Goal: Task Accomplishment & Management: Complete application form

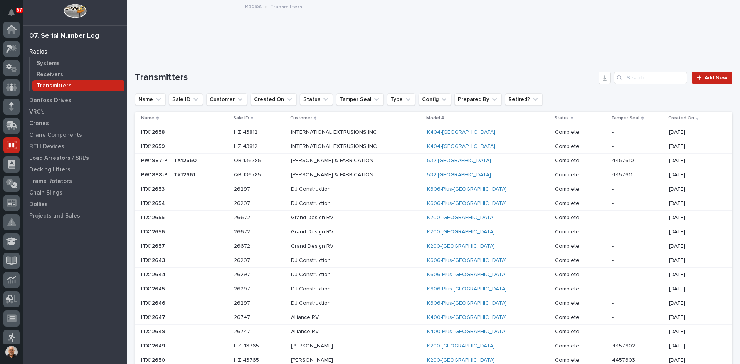
scroll to position [101, 0]
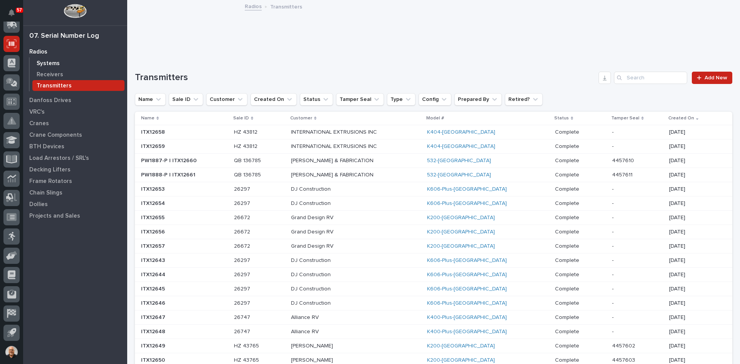
click at [47, 61] on p "Systems" at bounding box center [48, 63] width 23 height 7
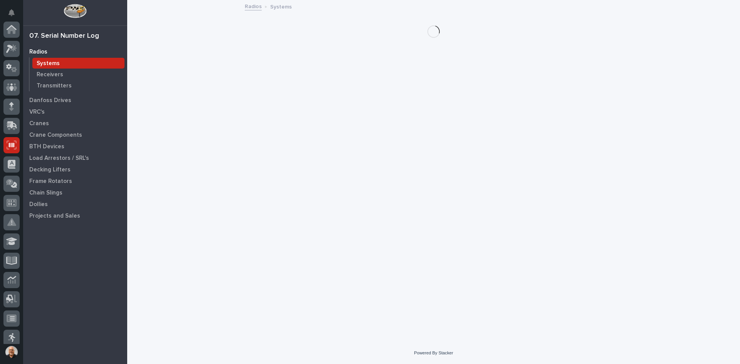
scroll to position [101, 0]
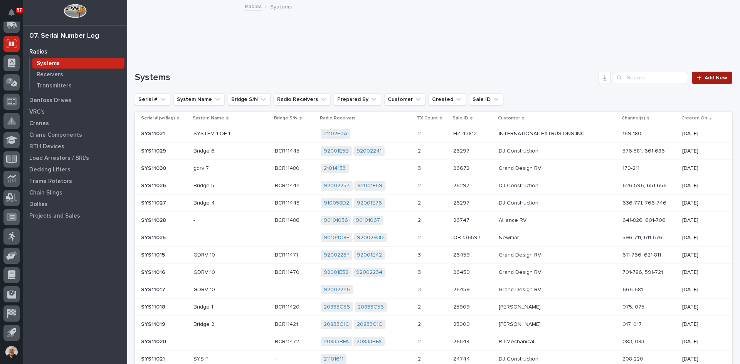
click at [708, 76] on span "Add New" at bounding box center [715, 77] width 23 height 5
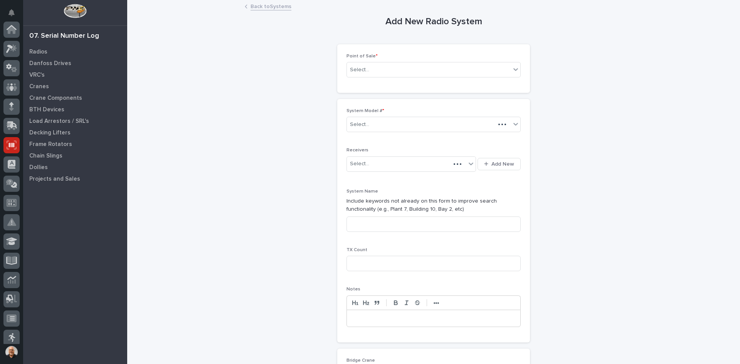
scroll to position [101, 0]
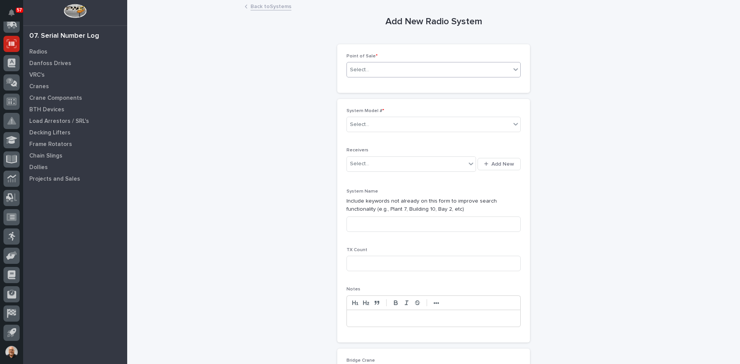
click at [373, 69] on div "Select..." at bounding box center [429, 70] width 164 height 13
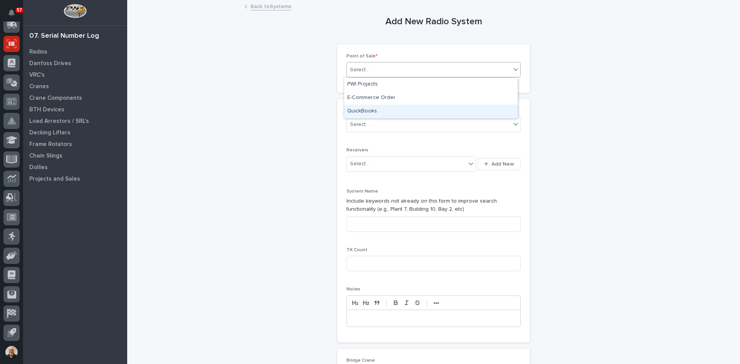
click at [375, 111] on div "QuickBooks" at bounding box center [430, 111] width 173 height 13
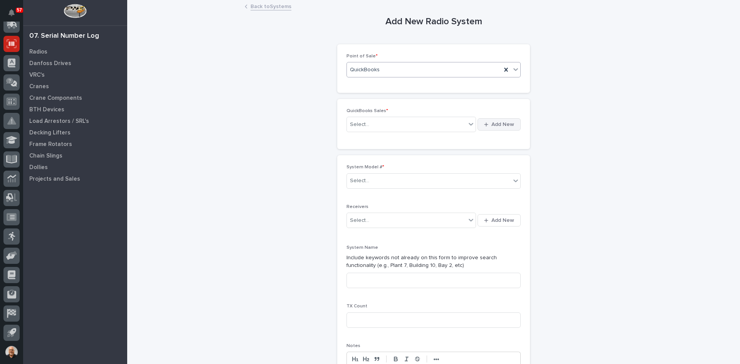
click at [493, 123] on span "Add New" at bounding box center [502, 124] width 23 height 7
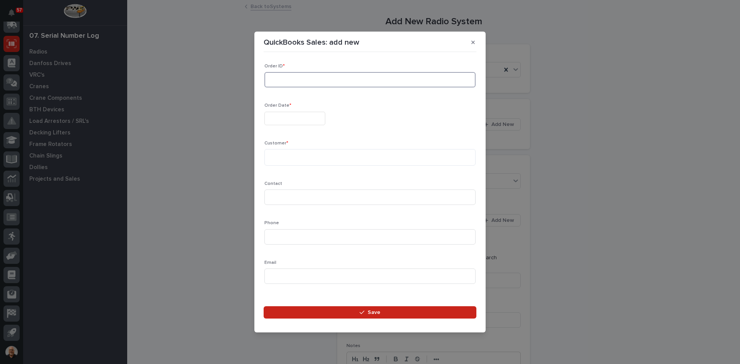
click at [305, 81] on input at bounding box center [369, 79] width 211 height 15
type input "135910"
click at [281, 117] on input "text" at bounding box center [294, 118] width 61 height 13
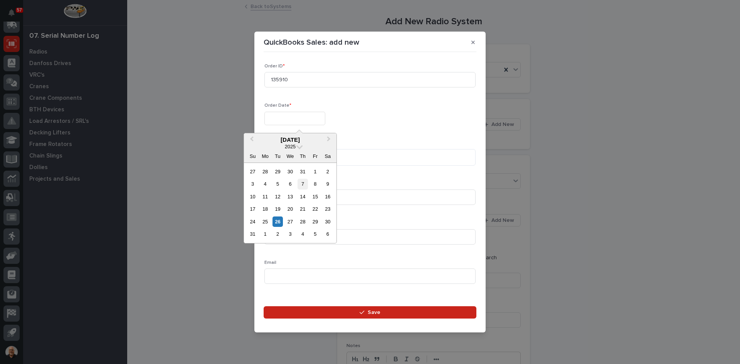
click at [302, 182] on div "7" at bounding box center [302, 184] width 10 height 10
type input "**********"
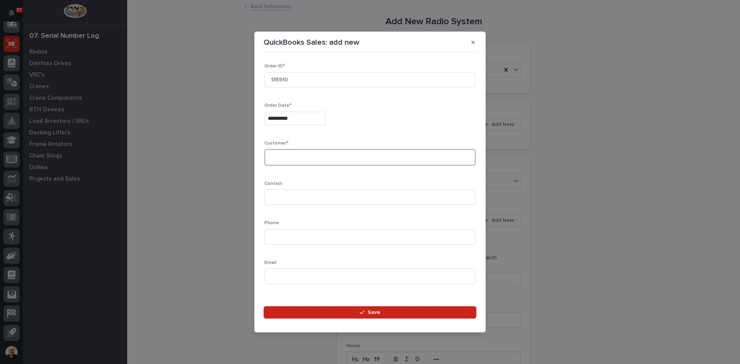
click at [277, 158] on textarea at bounding box center [369, 157] width 211 height 17
type textarea "**********"
click at [279, 197] on input at bounding box center [369, 197] width 211 height 15
type input "CHRIS HOLLAND"
click at [275, 235] on input at bounding box center [369, 236] width 211 height 15
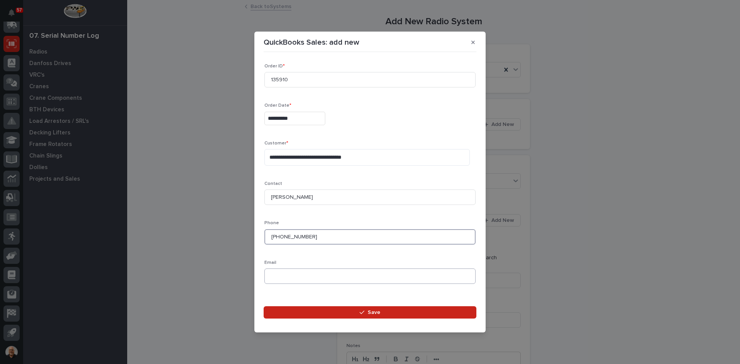
type input "519-539-4340"
click at [271, 279] on input at bounding box center [369, 276] width 211 height 15
paste input "cholland@sttxna.com"
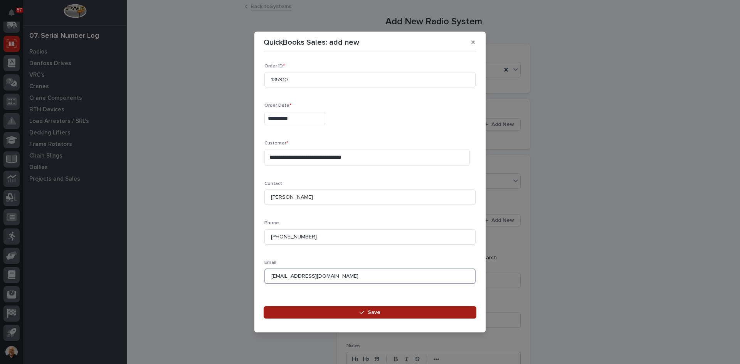
type input "cholland@sttxna.com"
click at [371, 312] on span "Save" at bounding box center [374, 312] width 13 height 7
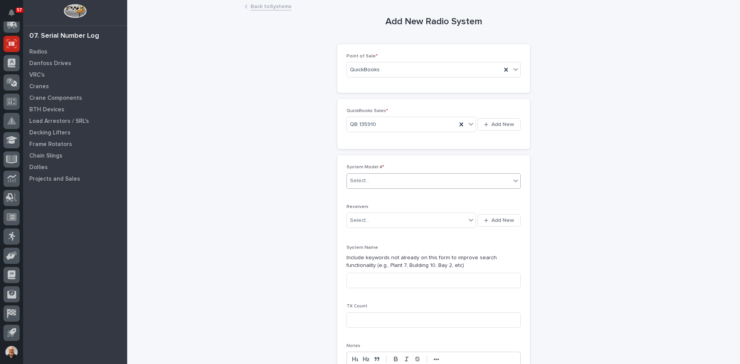
click at [378, 181] on div "Select..." at bounding box center [429, 181] width 164 height 13
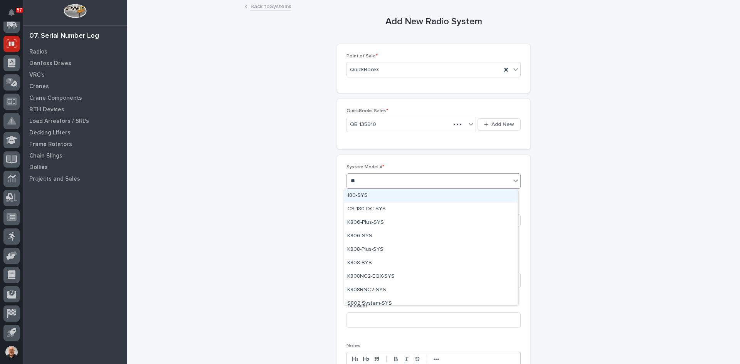
type input "***"
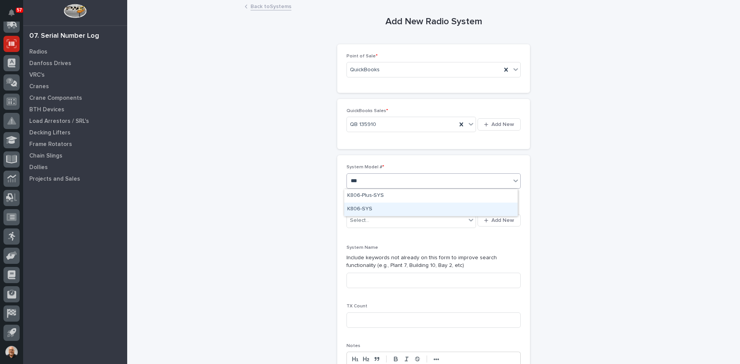
click at [360, 211] on div "K806-SYS" at bounding box center [430, 209] width 173 height 13
click at [507, 218] on span "Add New" at bounding box center [502, 220] width 23 height 7
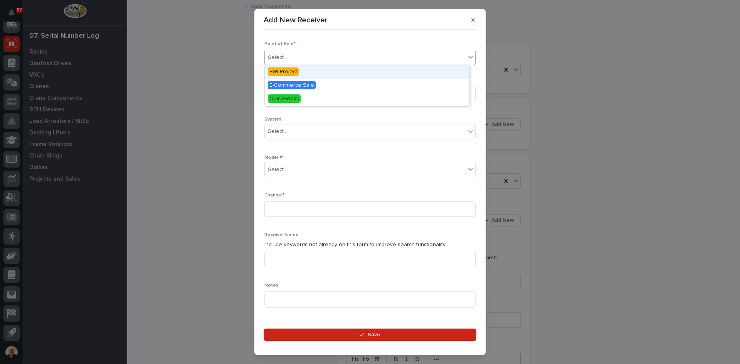
click at [283, 57] on div "Select..." at bounding box center [277, 58] width 19 height 8
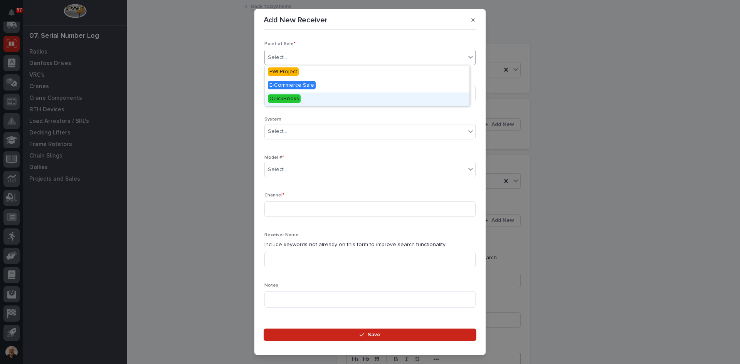
click at [289, 96] on span "QuickBooks" at bounding box center [284, 98] width 33 height 8
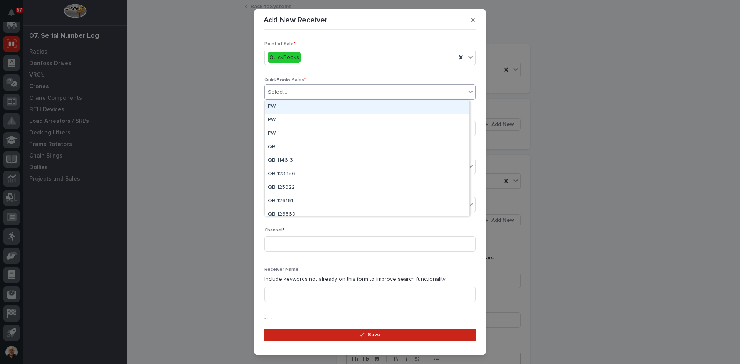
click at [304, 93] on div "Select..." at bounding box center [365, 92] width 201 height 13
type input "******"
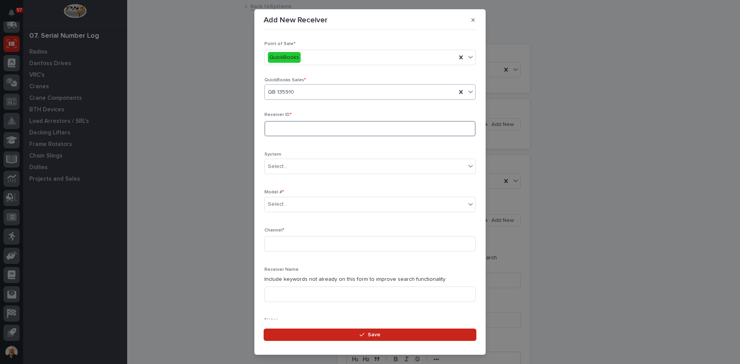
click at [282, 126] on input at bounding box center [369, 128] width 211 height 15
type input "21101AAB"
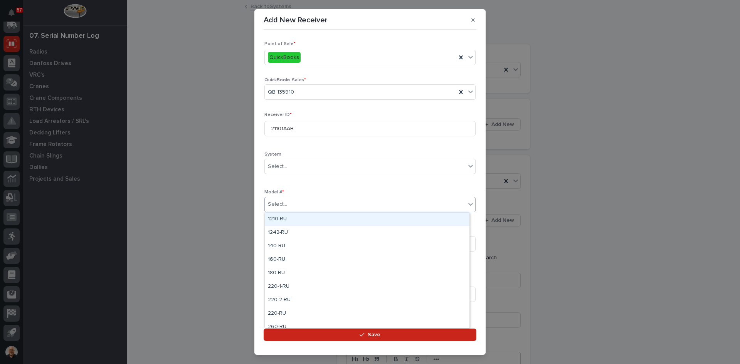
click at [296, 203] on div "Select..." at bounding box center [365, 204] width 201 height 13
type input "***"
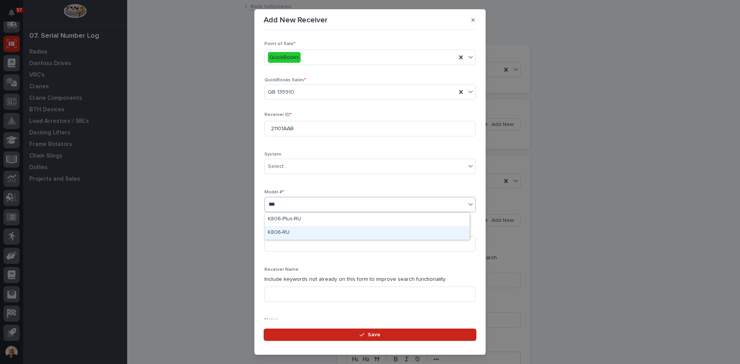
click at [285, 229] on div "K806-RU" at bounding box center [367, 232] width 205 height 13
click at [271, 244] on input at bounding box center [369, 243] width 211 height 15
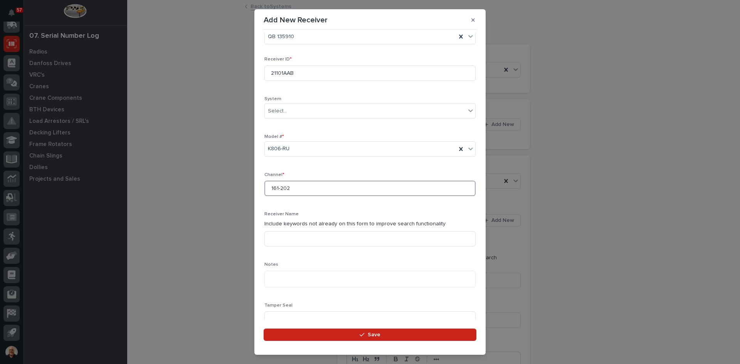
scroll to position [77, 0]
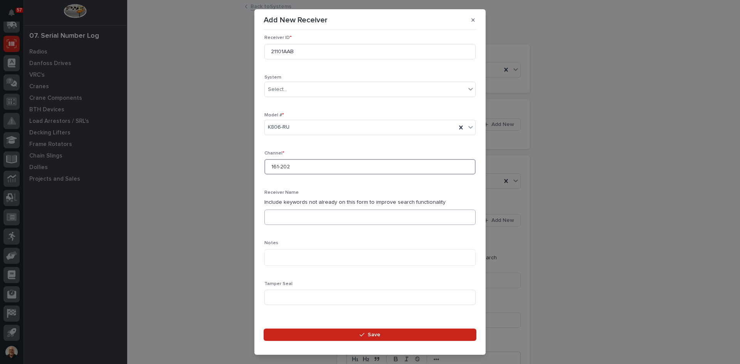
type input "161-202"
click at [274, 212] on input at bounding box center [369, 217] width 211 height 15
click at [271, 259] on textarea at bounding box center [369, 257] width 211 height 17
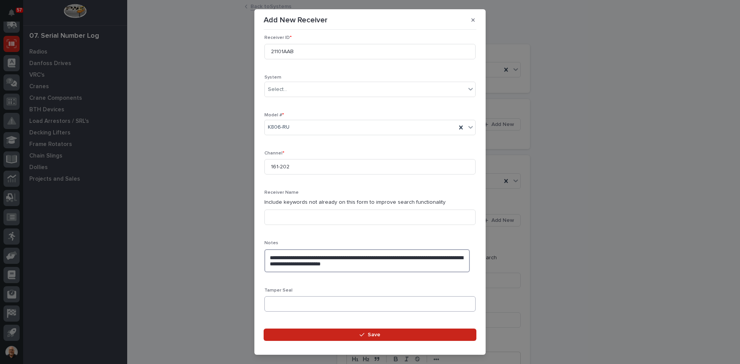
type textarea "**********"
click at [273, 302] on input at bounding box center [369, 303] width 211 height 15
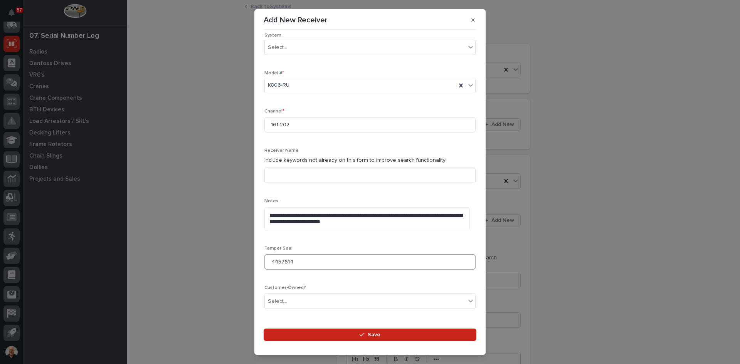
scroll to position [182, 0]
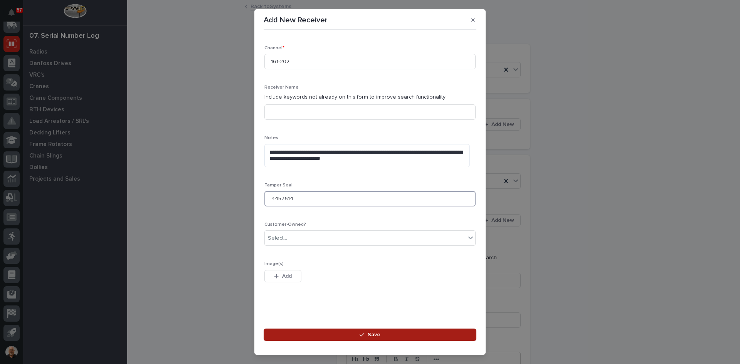
type input "4457614"
click at [372, 335] on span "Save" at bounding box center [374, 334] width 13 height 7
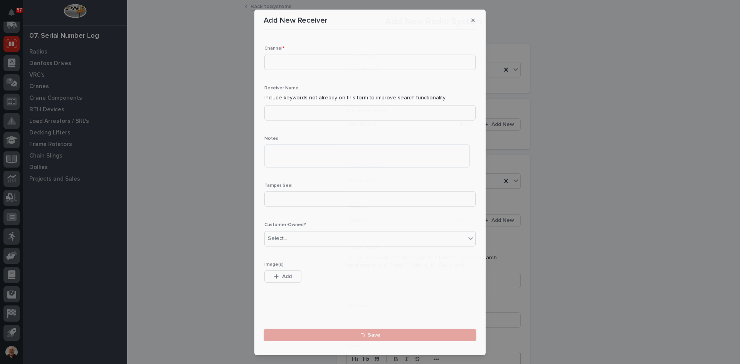
scroll to position [0, 0]
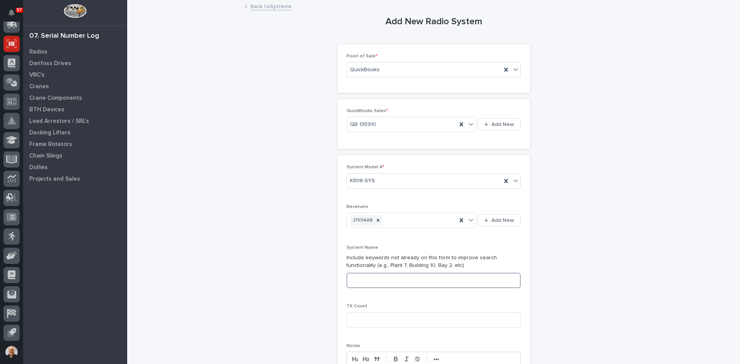
click at [357, 282] on input at bounding box center [433, 280] width 174 height 15
type input "SYSTEM 1 OF 5"
click at [350, 327] on input at bounding box center [433, 320] width 174 height 15
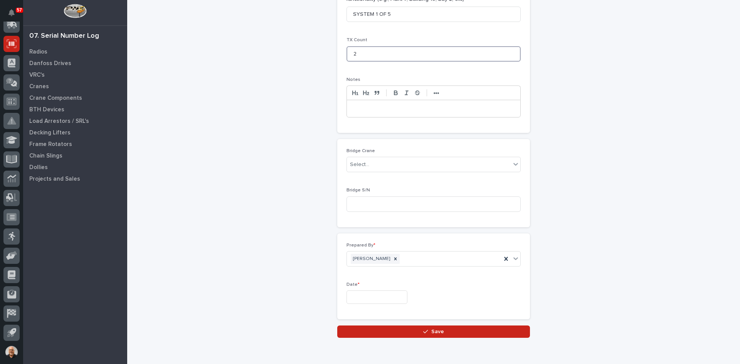
scroll to position [270, 0]
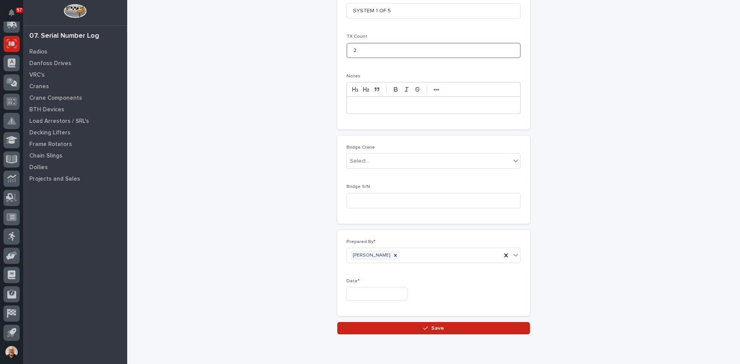
type input "2"
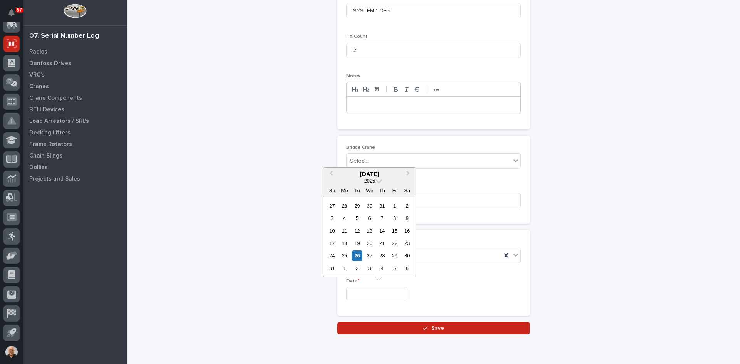
click at [363, 295] on input "text" at bounding box center [376, 293] width 61 height 13
click at [356, 258] on div "26" at bounding box center [357, 255] width 10 height 10
type input "**********"
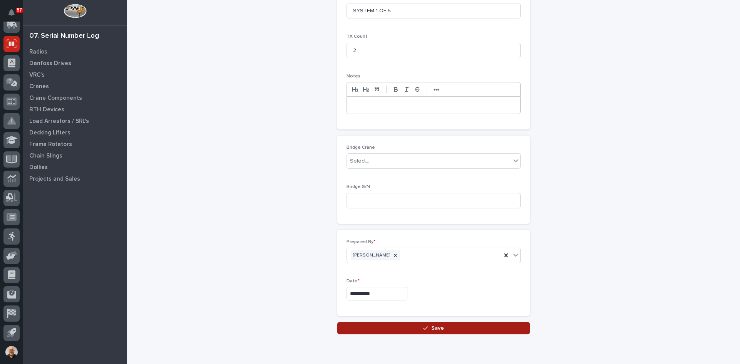
click at [437, 329] on span "Save" at bounding box center [437, 328] width 13 height 7
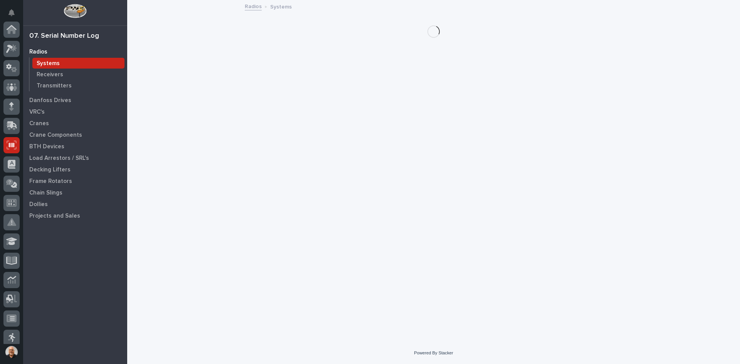
scroll to position [101, 0]
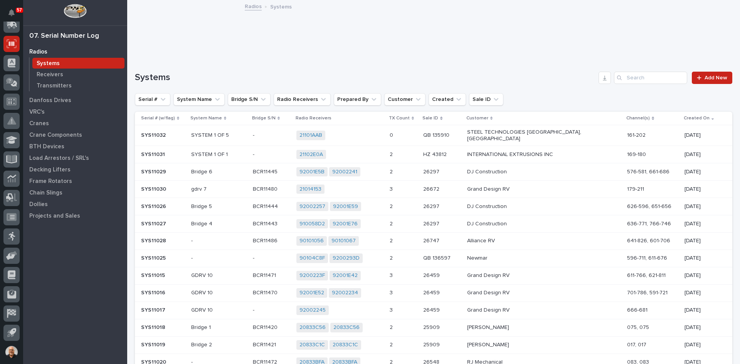
click at [456, 132] on p at bounding box center [441, 135] width 37 height 7
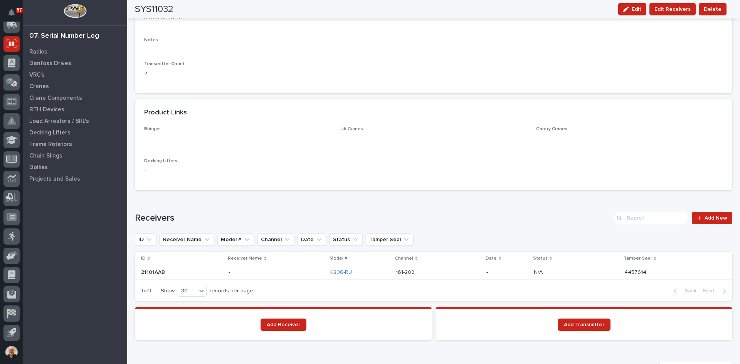
scroll to position [385, 0]
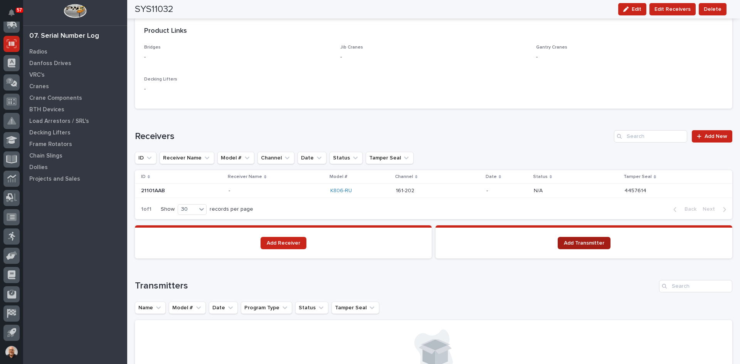
click at [580, 242] on span "Add Transmitter" at bounding box center [584, 242] width 40 height 5
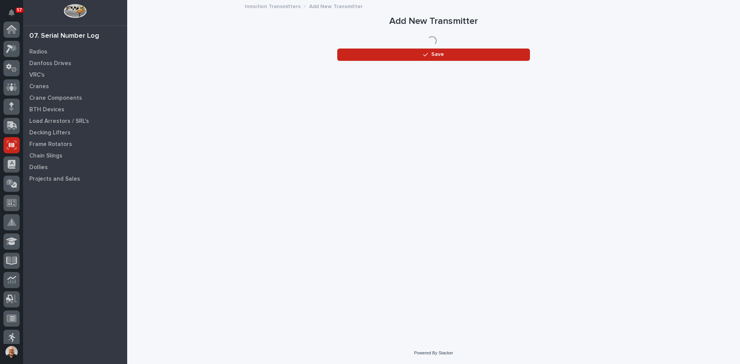
scroll to position [101, 0]
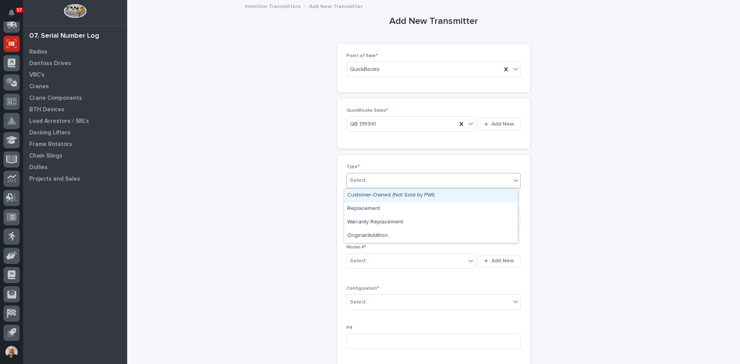
click at [371, 179] on div "Select..." at bounding box center [429, 180] width 164 height 13
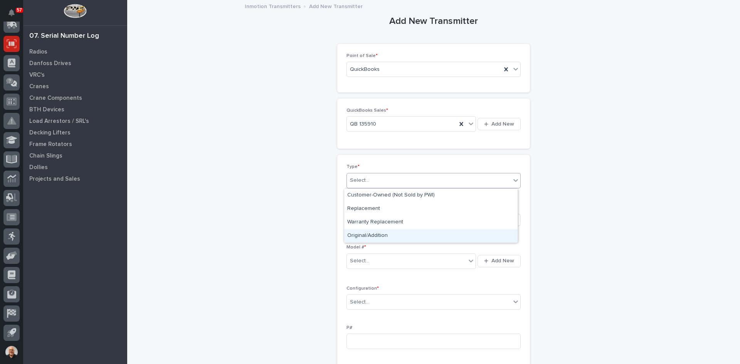
click at [370, 233] on div "Original/Addition" at bounding box center [430, 235] width 173 height 13
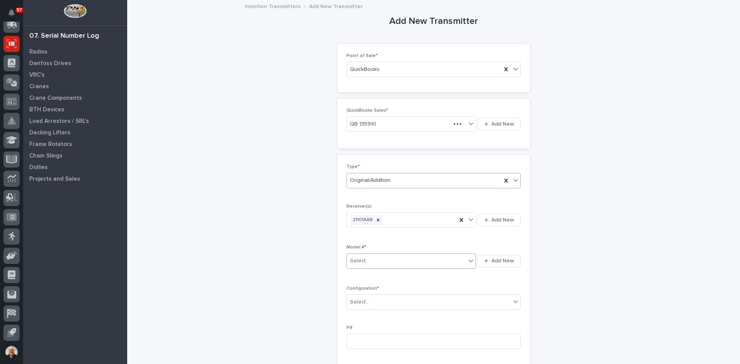
click at [373, 262] on div "Select..." at bounding box center [406, 261] width 119 height 13
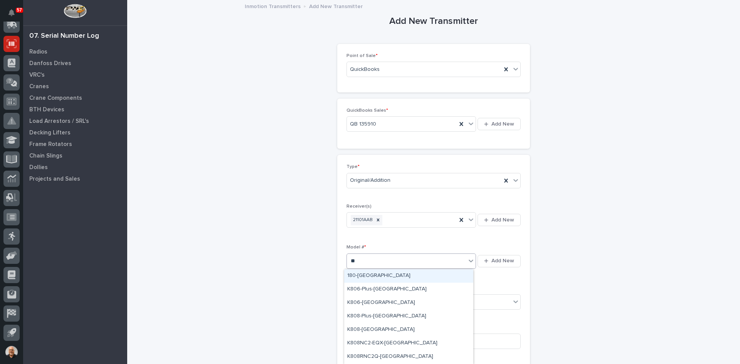
type input "***"
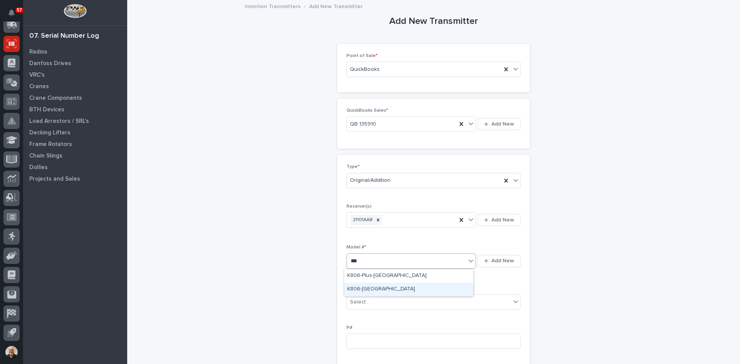
click at [361, 287] on div "K806-[GEOGRAPHIC_DATA]" at bounding box center [408, 289] width 129 height 13
click at [369, 301] on div "Select..." at bounding box center [429, 302] width 164 height 13
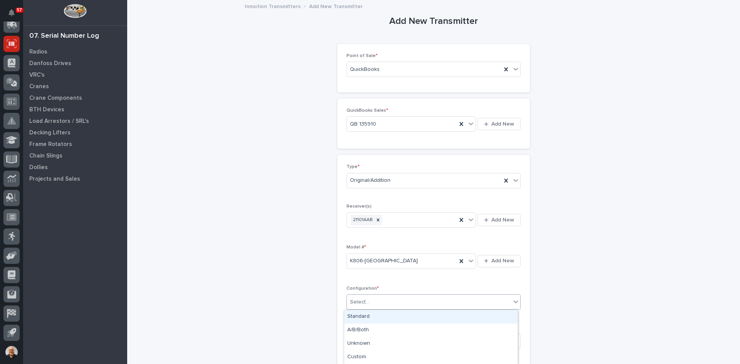
click at [362, 318] on div "Standard" at bounding box center [430, 316] width 173 height 13
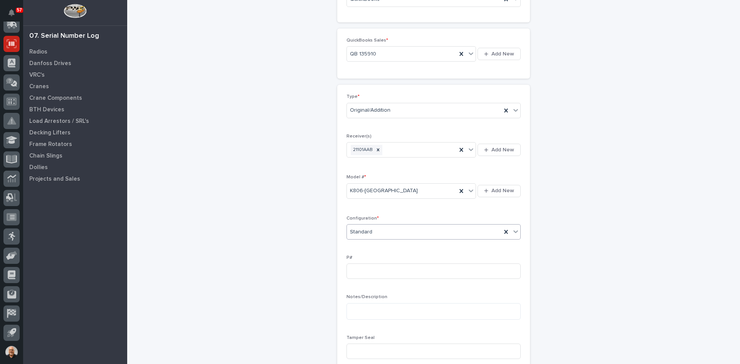
scroll to position [116, 0]
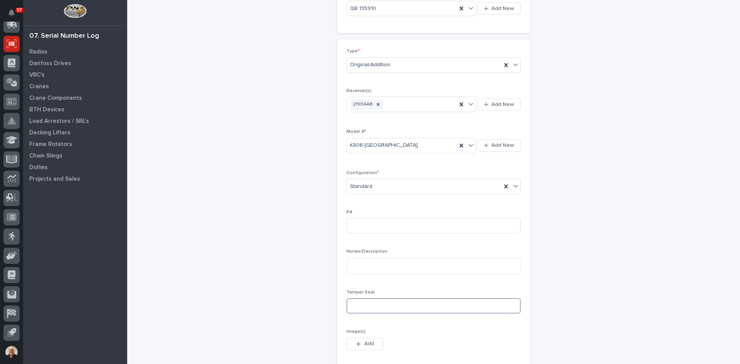
click at [355, 309] on input at bounding box center [433, 305] width 174 height 15
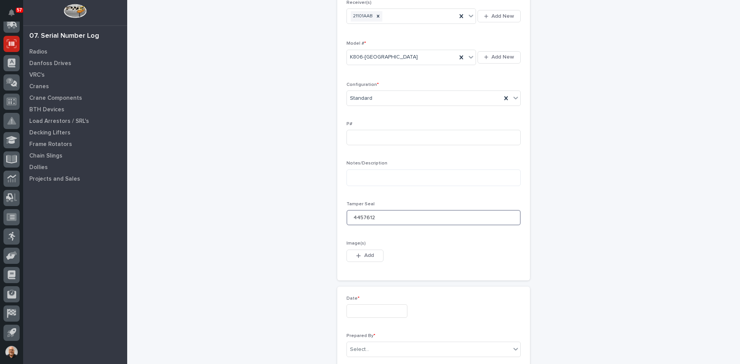
scroll to position [231, 0]
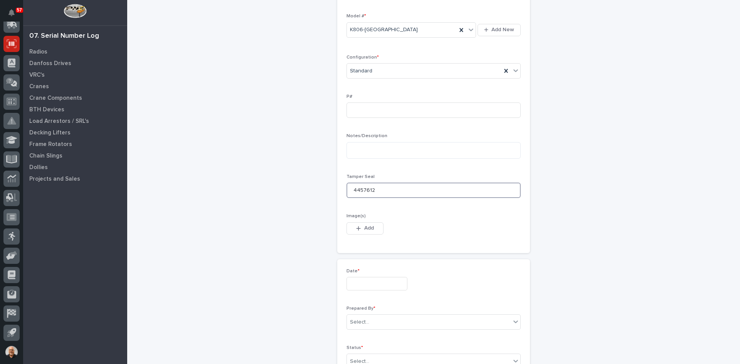
type input "4457612"
click at [361, 283] on input "text" at bounding box center [376, 283] width 61 height 13
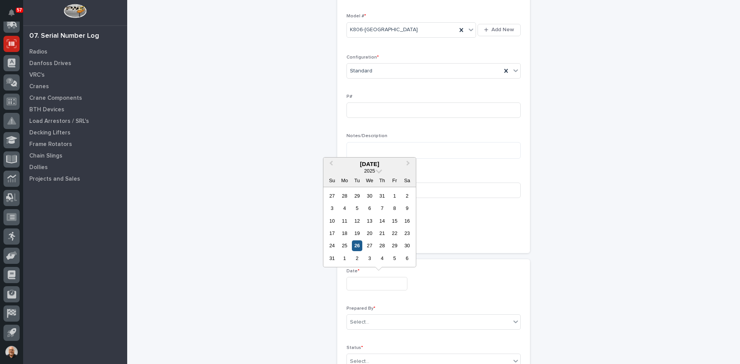
click at [356, 243] on div "26" at bounding box center [357, 245] width 10 height 10
type input "**********"
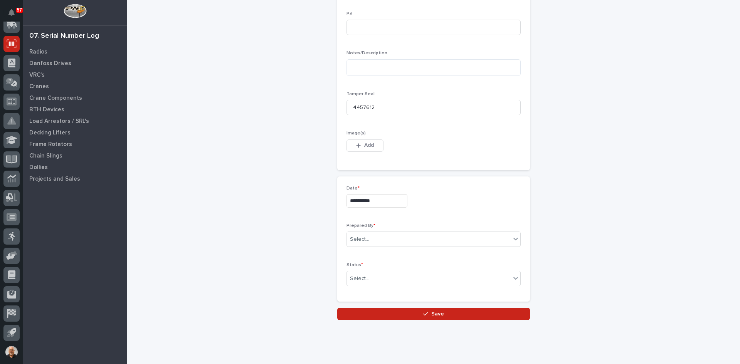
scroll to position [331, 0]
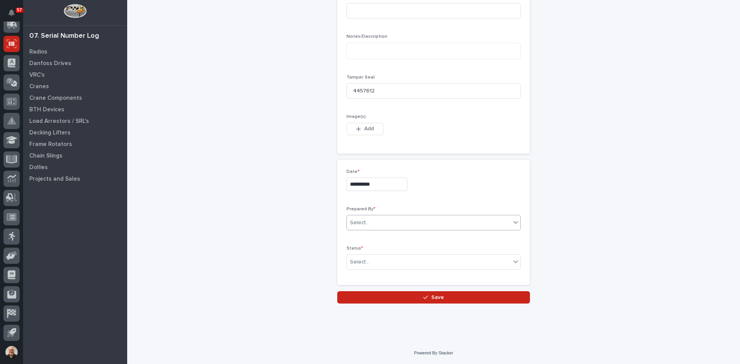
click at [370, 222] on input "text" at bounding box center [370, 223] width 1 height 7
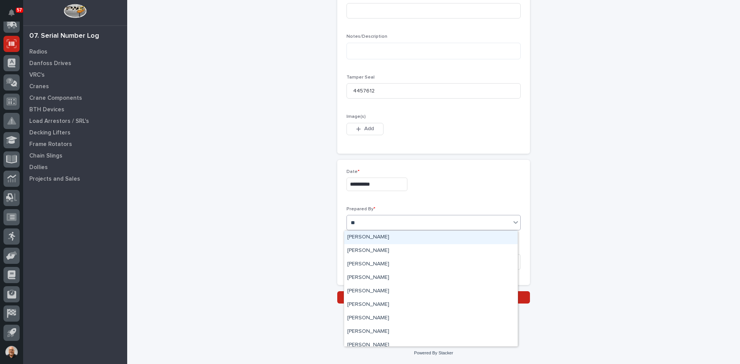
type input "***"
click at [373, 251] on div "[PERSON_NAME]" at bounding box center [430, 250] width 173 height 13
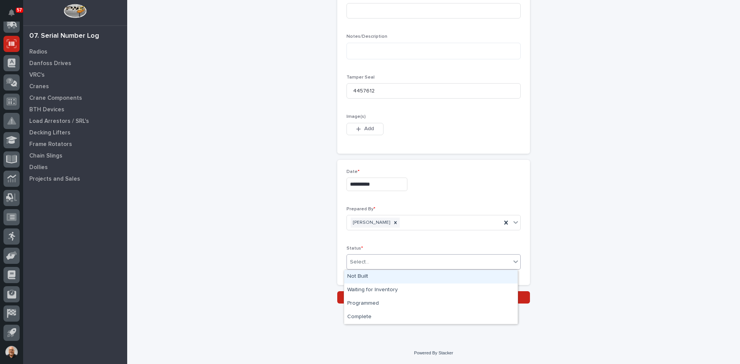
click at [371, 263] on div "Select..." at bounding box center [429, 262] width 164 height 13
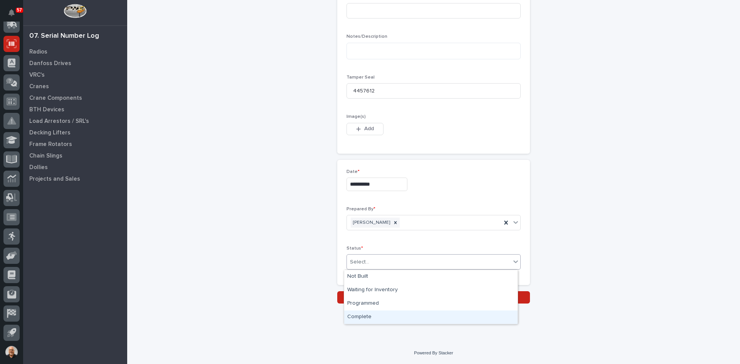
click at [361, 319] on div "Complete" at bounding box center [430, 317] width 173 height 13
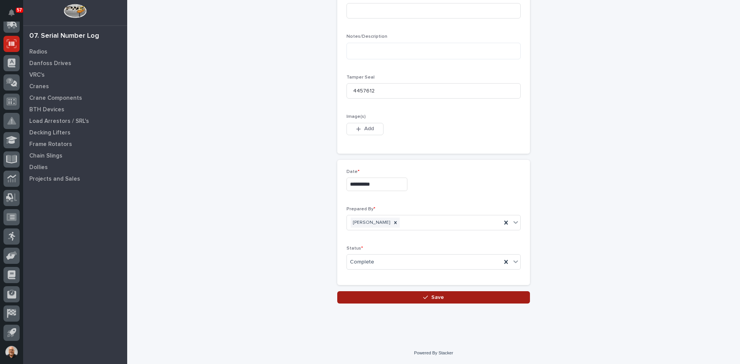
click at [431, 298] on span "Save" at bounding box center [437, 297] width 13 height 7
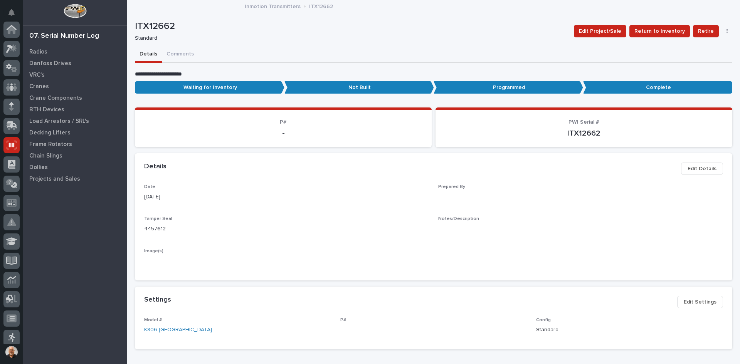
scroll to position [101, 0]
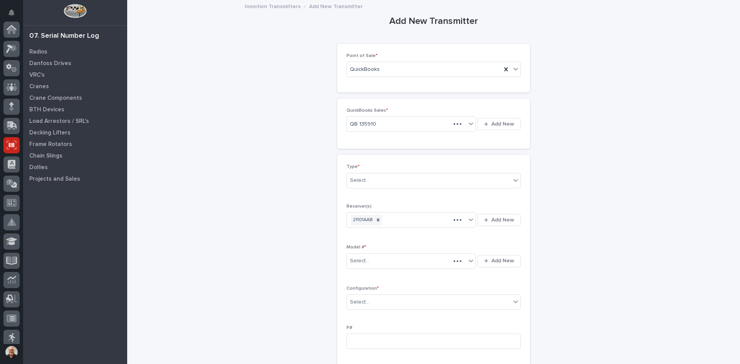
scroll to position [101, 0]
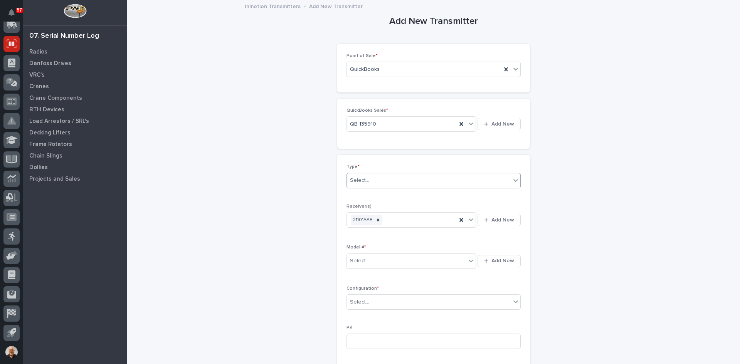
click at [375, 176] on div "Select..." at bounding box center [429, 180] width 164 height 13
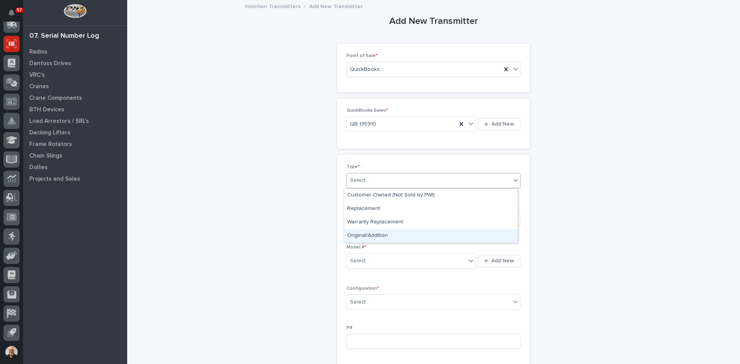
click at [364, 235] on div "Original/Addition" at bounding box center [430, 235] width 173 height 13
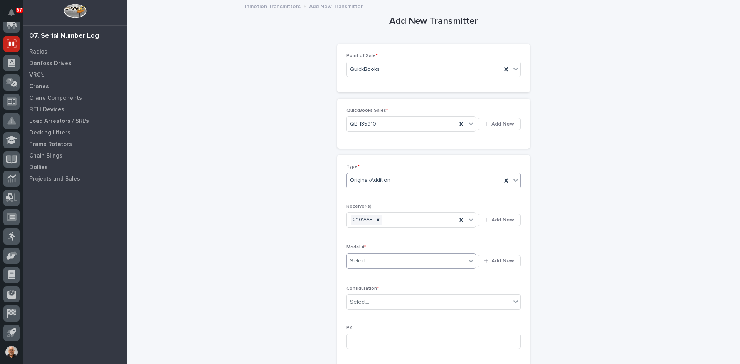
click at [365, 259] on div "Select..." at bounding box center [359, 261] width 19 height 8
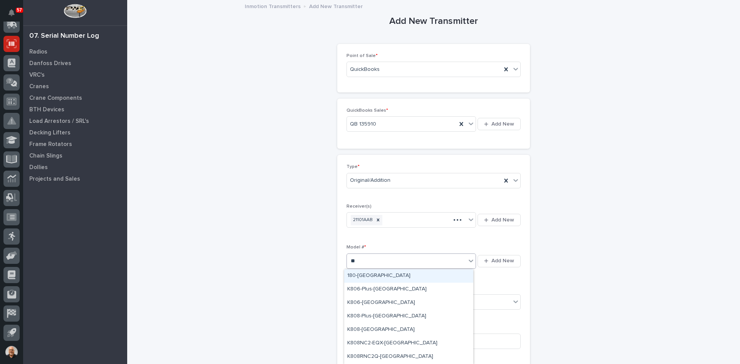
type input "***"
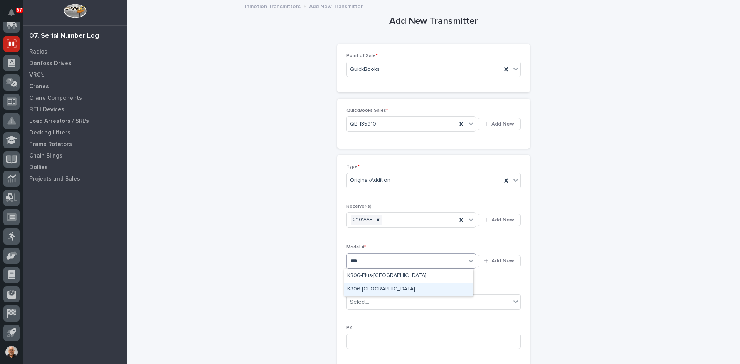
click at [366, 286] on div "K806-[GEOGRAPHIC_DATA]" at bounding box center [408, 289] width 129 height 13
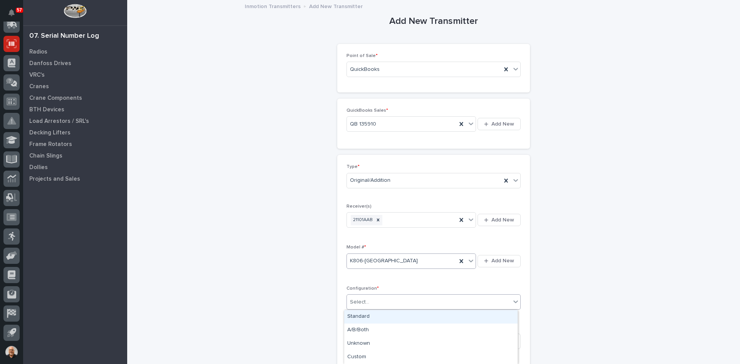
click at [365, 303] on div "Select..." at bounding box center [359, 302] width 19 height 8
click at [361, 316] on div "Standard" at bounding box center [430, 316] width 173 height 13
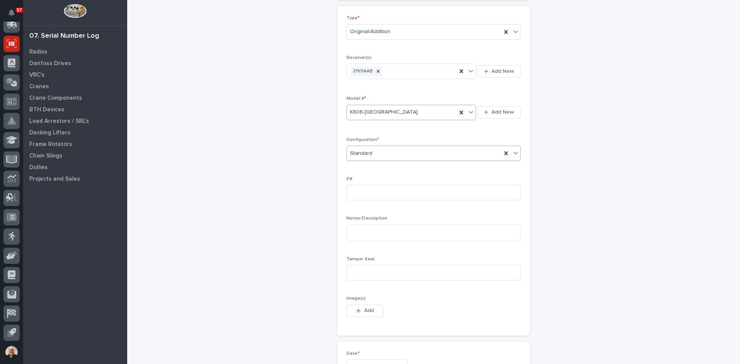
scroll to position [154, 0]
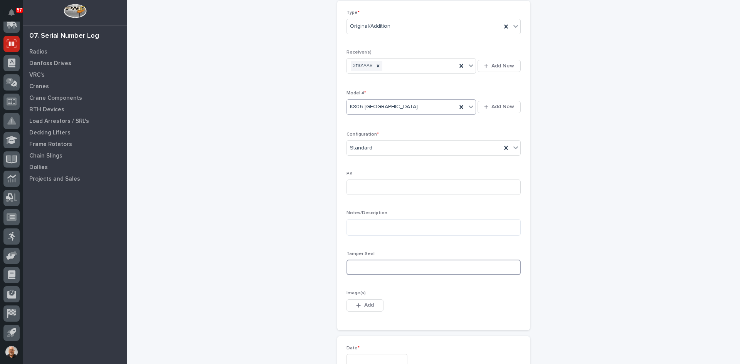
click at [348, 271] on input at bounding box center [433, 267] width 174 height 15
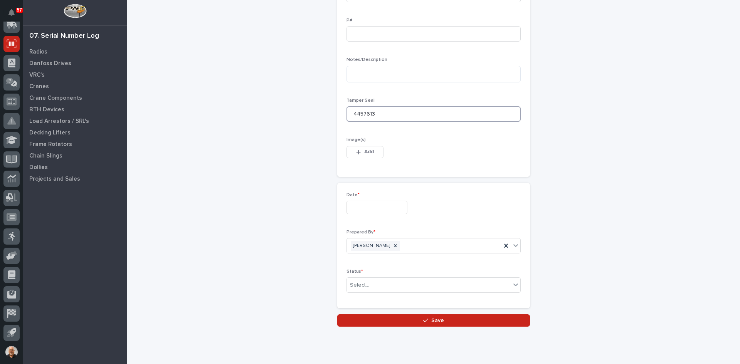
scroll to position [308, 0]
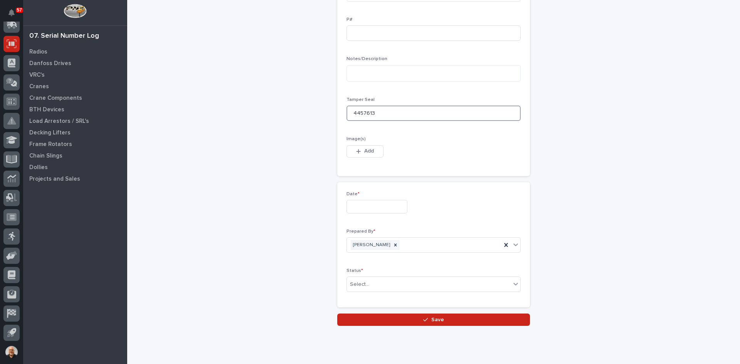
type input "4457613"
click at [366, 205] on input "text" at bounding box center [376, 206] width 61 height 13
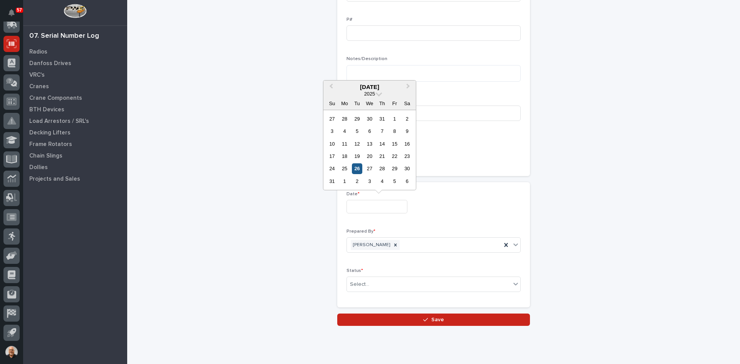
click at [359, 169] on div "26" at bounding box center [357, 168] width 10 height 10
type input "**********"
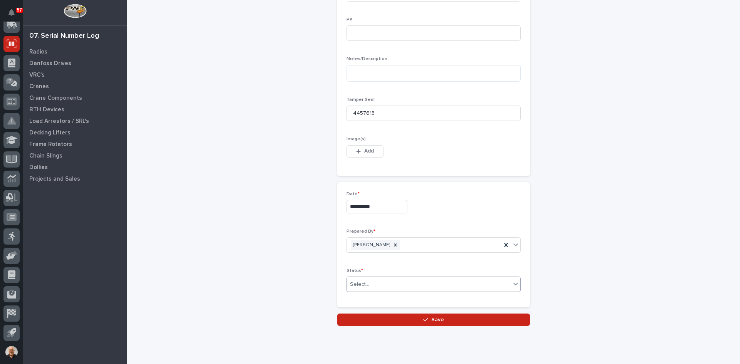
click at [371, 283] on div "Select..." at bounding box center [429, 284] width 164 height 13
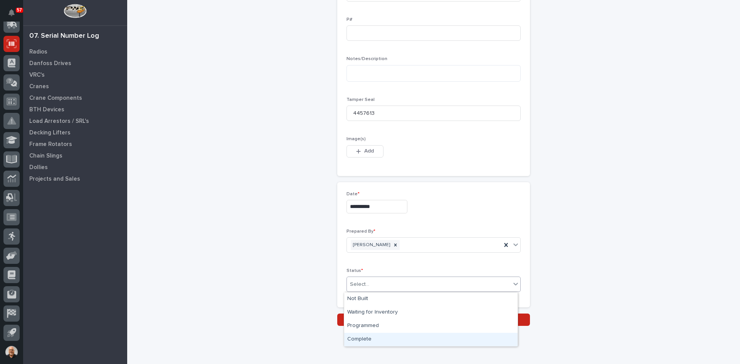
click at [363, 337] on div "Complete" at bounding box center [430, 339] width 173 height 13
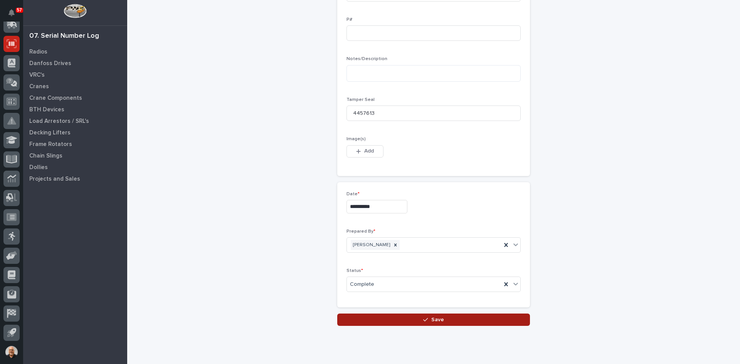
click at [434, 318] on span "Save" at bounding box center [437, 319] width 13 height 7
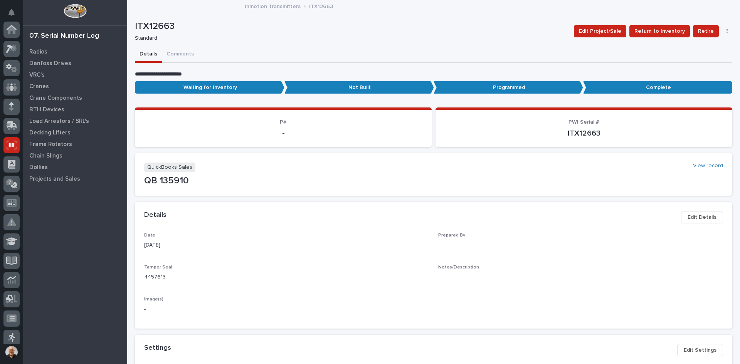
scroll to position [101, 0]
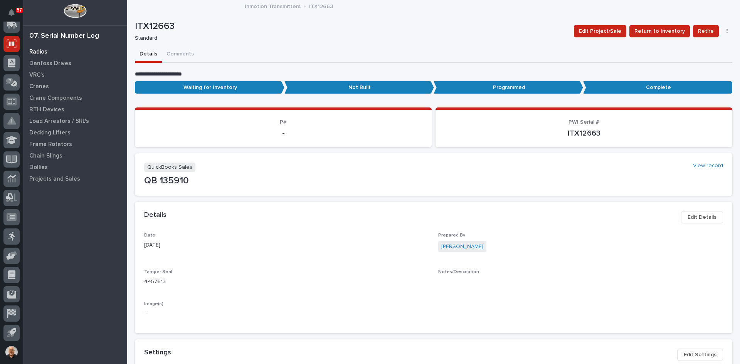
click at [37, 52] on p "Radios" at bounding box center [38, 52] width 18 height 7
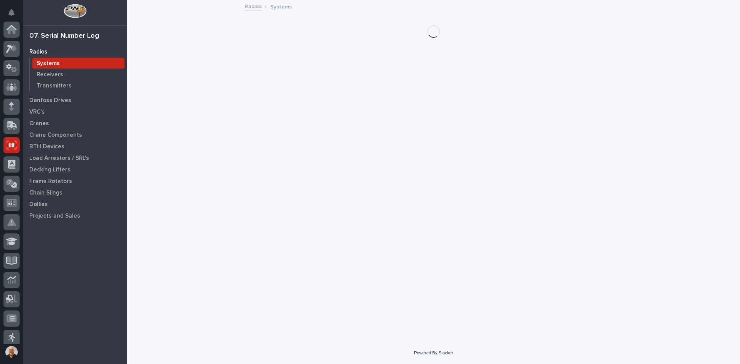
scroll to position [101, 0]
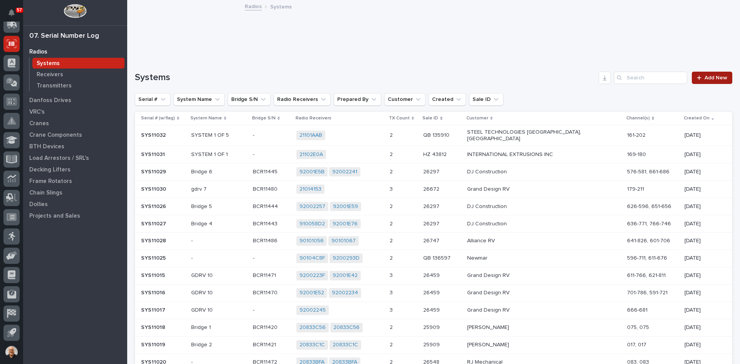
click at [711, 76] on span "Add New" at bounding box center [715, 77] width 23 height 5
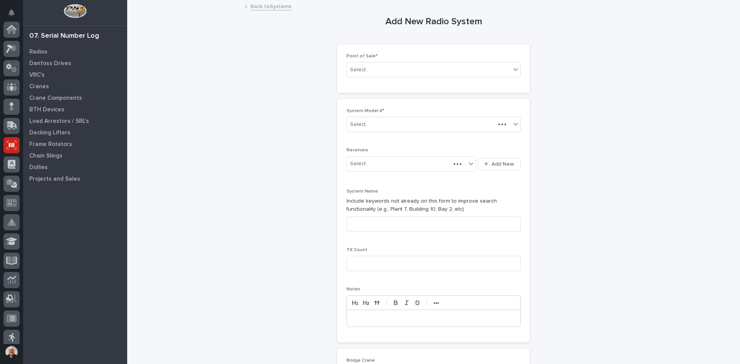
scroll to position [101, 0]
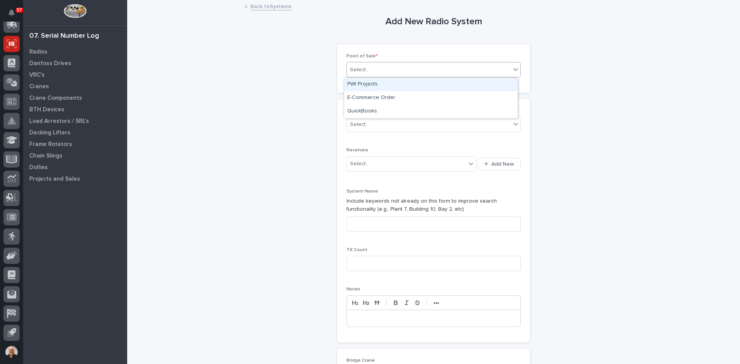
click at [370, 66] on div "Select..." at bounding box center [429, 70] width 164 height 13
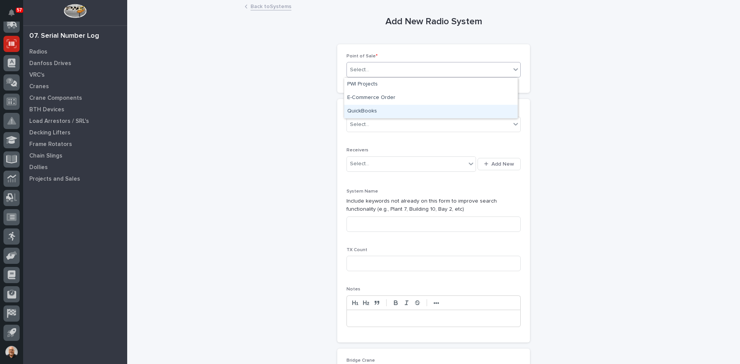
click at [370, 111] on div "QuickBooks" at bounding box center [430, 111] width 173 height 13
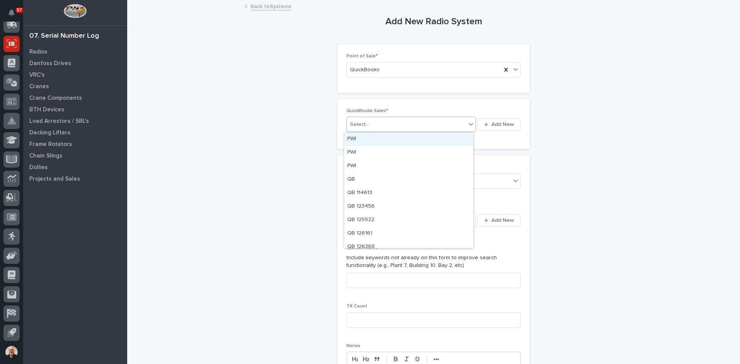
click at [376, 124] on div "Select..." at bounding box center [406, 124] width 119 height 13
type input "******"
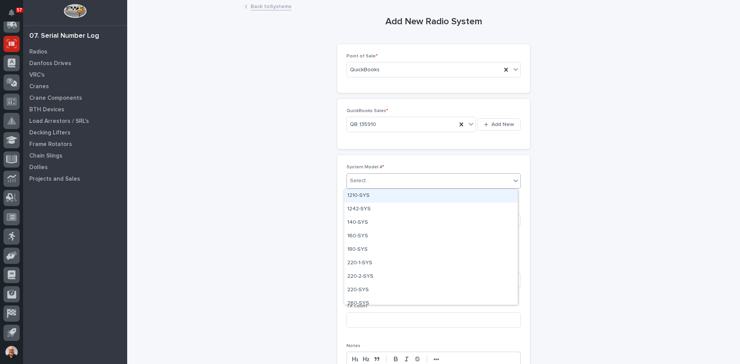
click at [384, 176] on div "Select..." at bounding box center [429, 181] width 164 height 13
type input "***"
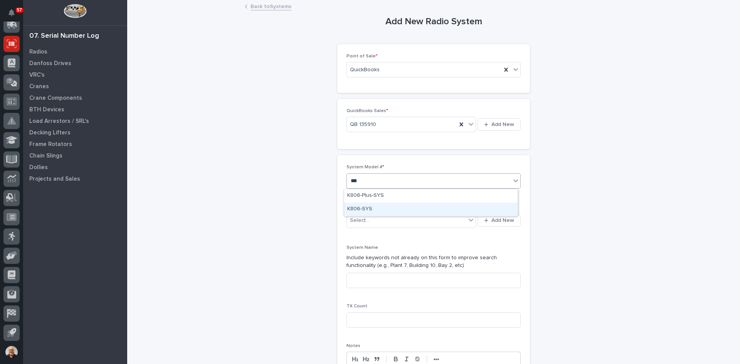
click at [376, 210] on div "K806-SYS" at bounding box center [430, 209] width 173 height 13
click at [491, 221] on span "Add New" at bounding box center [502, 220] width 23 height 7
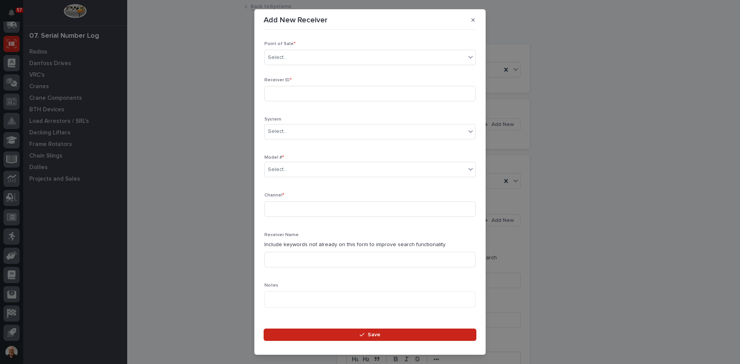
click at [41, 52] on div "Add New Receiver Loading... Saving… Loading... Saving… Loading... Saving… Point…" at bounding box center [370, 182] width 740 height 364
click at [286, 55] on div "Select..." at bounding box center [365, 57] width 201 height 13
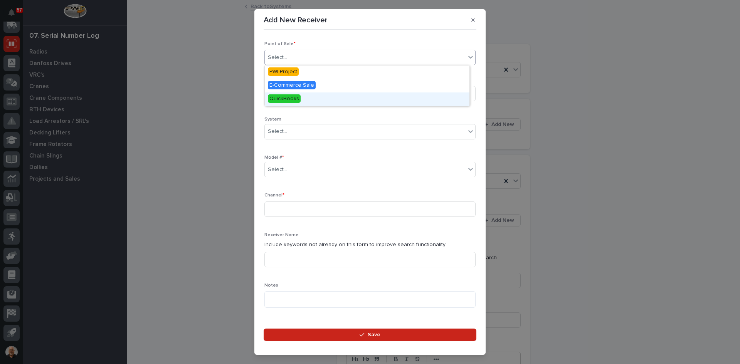
click at [288, 97] on span "QuickBooks" at bounding box center [284, 98] width 33 height 8
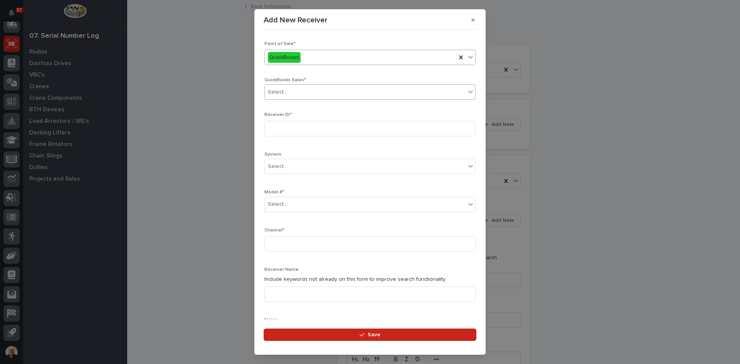
click at [292, 90] on div "Select..." at bounding box center [365, 92] width 201 height 13
type input "******"
click at [289, 104] on div "QB 135910" at bounding box center [367, 106] width 205 height 13
click at [275, 127] on input at bounding box center [369, 128] width 211 height 15
type input "21101ACE"
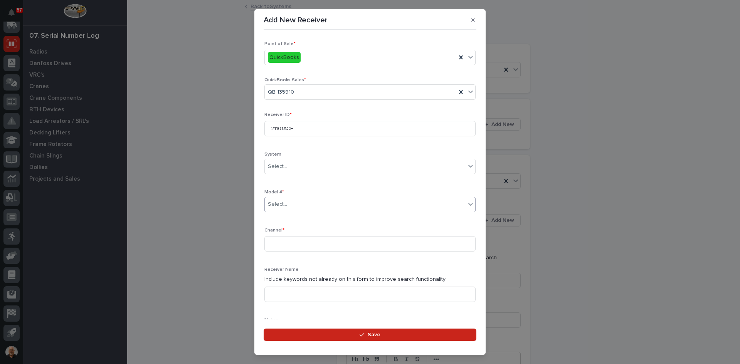
click at [284, 203] on div "Select..." at bounding box center [277, 204] width 19 height 8
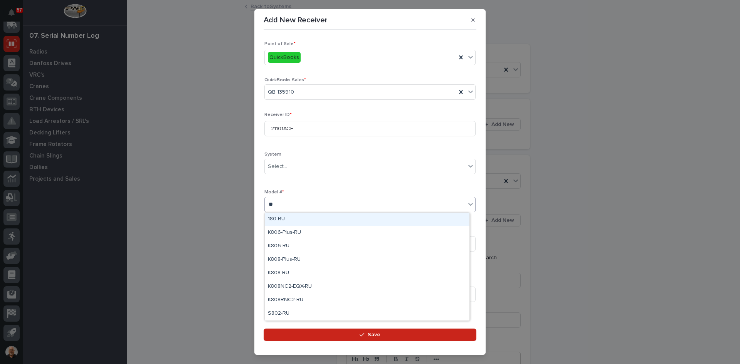
type input "***"
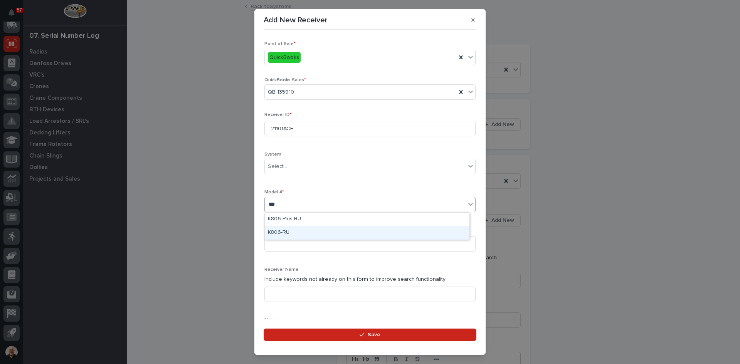
click at [288, 234] on div "K806-RU" at bounding box center [367, 232] width 205 height 13
click at [277, 241] on input at bounding box center [369, 243] width 211 height 15
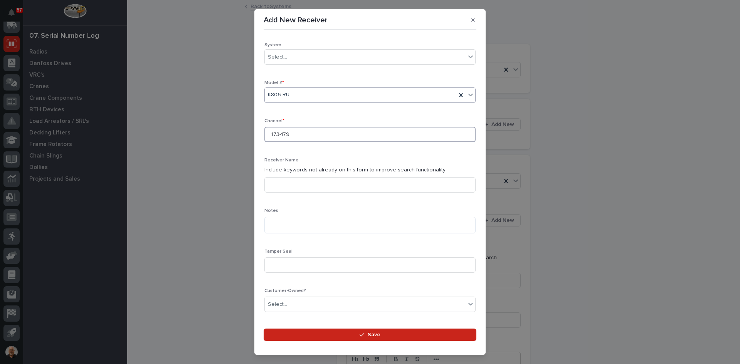
scroll to position [116, 0]
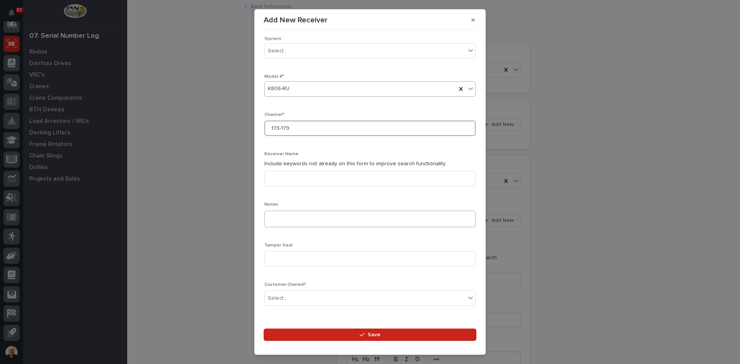
type input "173-179"
click at [271, 218] on textarea at bounding box center [369, 219] width 211 height 17
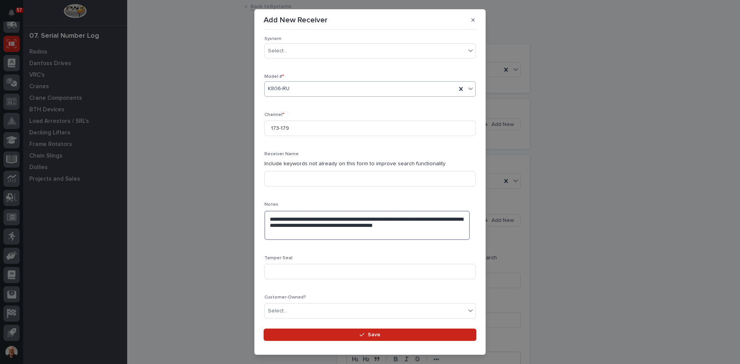
drag, startPoint x: 377, startPoint y: 234, endPoint x: 260, endPoint y: 213, distance: 119.4
click at [260, 213] on section "**********" at bounding box center [369, 182] width 231 height 346
type textarea "**********"
click at [282, 275] on input at bounding box center [369, 271] width 211 height 15
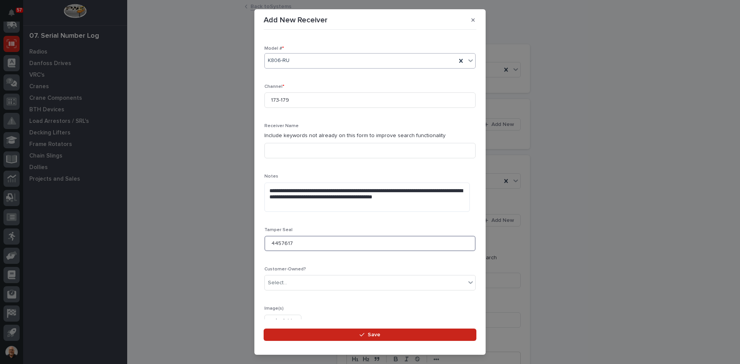
scroll to position [188, 0]
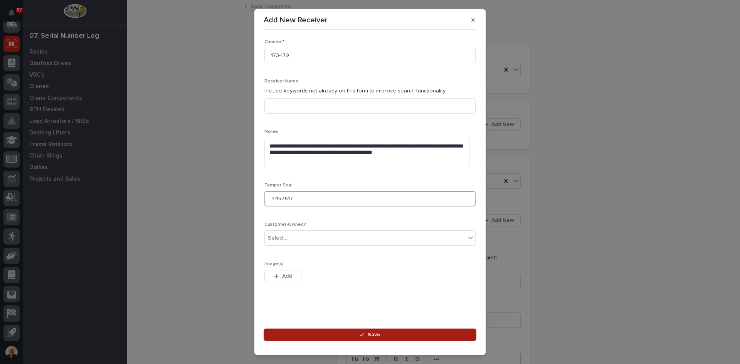
type input "4457617"
click at [375, 333] on span "Save" at bounding box center [374, 334] width 13 height 7
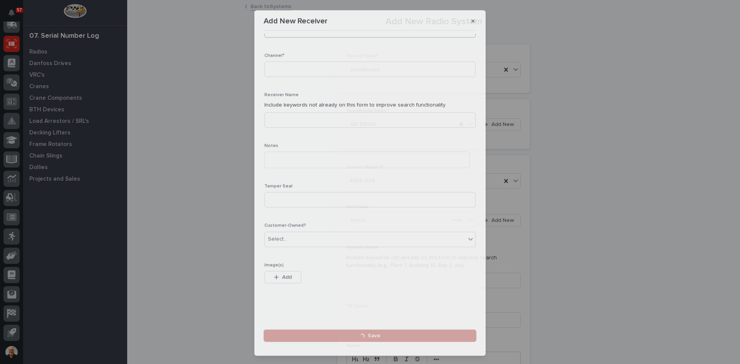
scroll to position [0, 0]
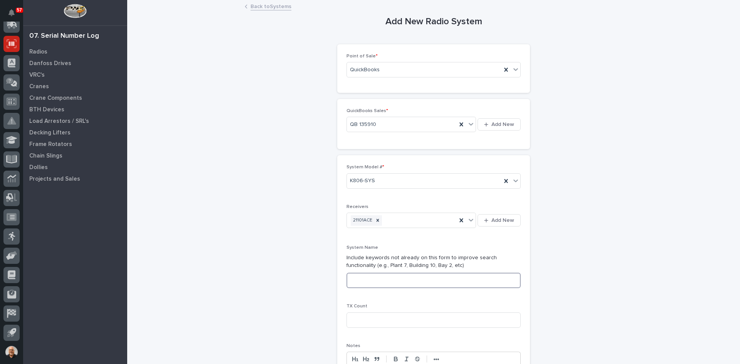
click at [347, 281] on input at bounding box center [433, 280] width 174 height 15
type input "SYSTEM 2 OF 5"
click at [354, 321] on input at bounding box center [433, 320] width 174 height 15
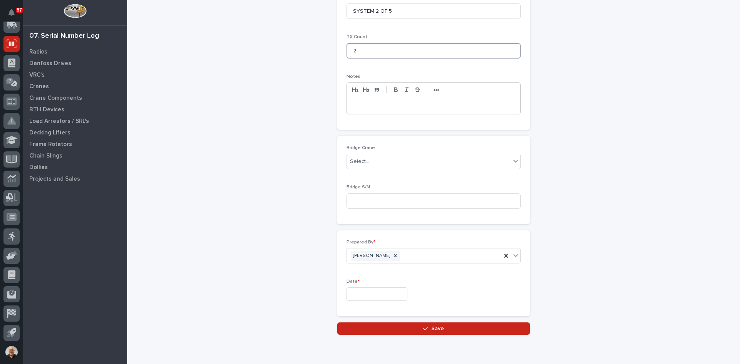
scroll to position [270, 0]
type input "2"
click at [362, 292] on input "text" at bounding box center [376, 293] width 61 height 13
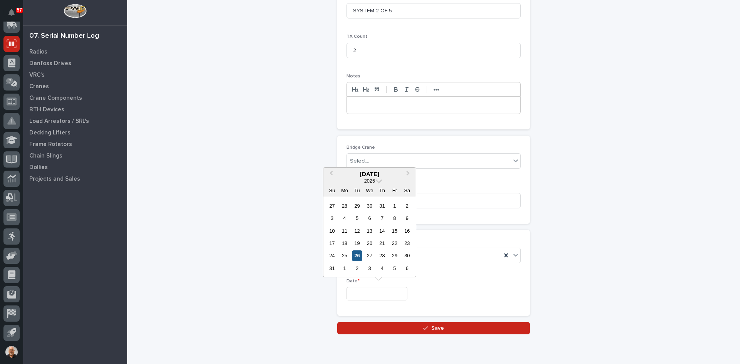
click at [358, 255] on div "26" at bounding box center [357, 255] width 10 height 10
type input "**********"
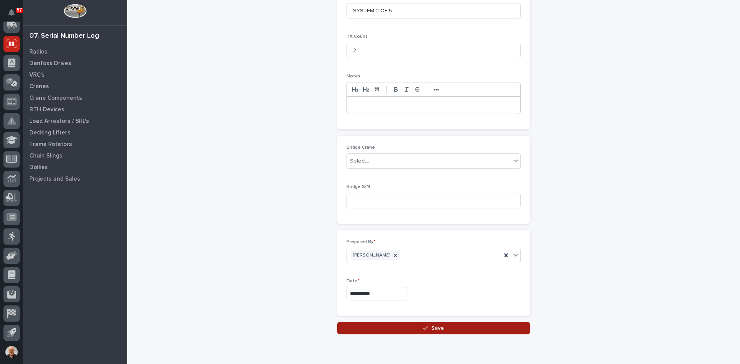
click at [431, 328] on span "Save" at bounding box center [437, 328] width 13 height 7
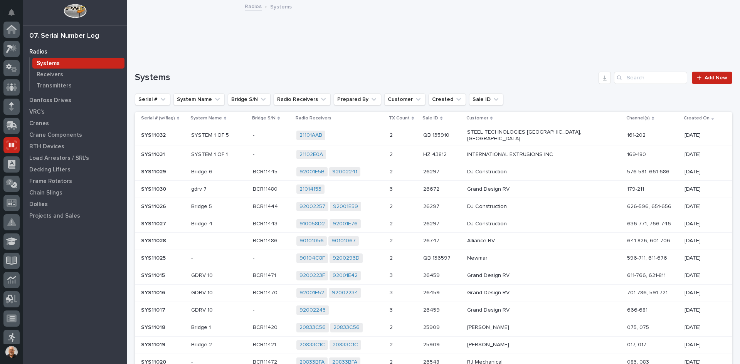
scroll to position [101, 0]
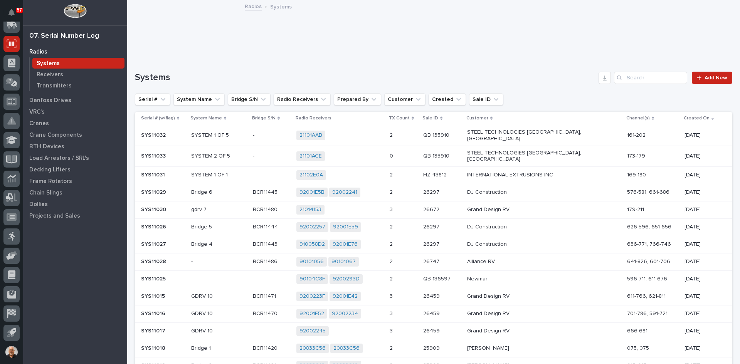
click at [494, 152] on p "STEEL TECHNOLOGIES [GEOGRAPHIC_DATA], [GEOGRAPHIC_DATA]" at bounding box center [534, 156] width 135 height 13
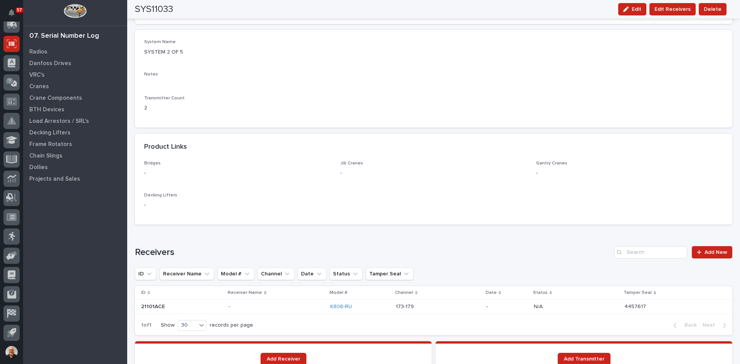
scroll to position [385, 0]
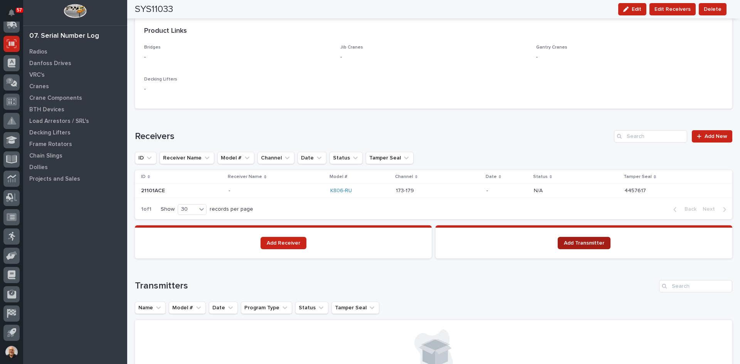
click at [579, 247] on link "Add Transmitter" at bounding box center [584, 243] width 53 height 12
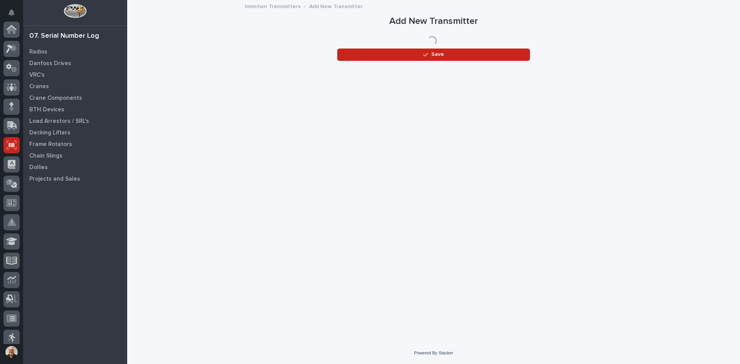
scroll to position [101, 0]
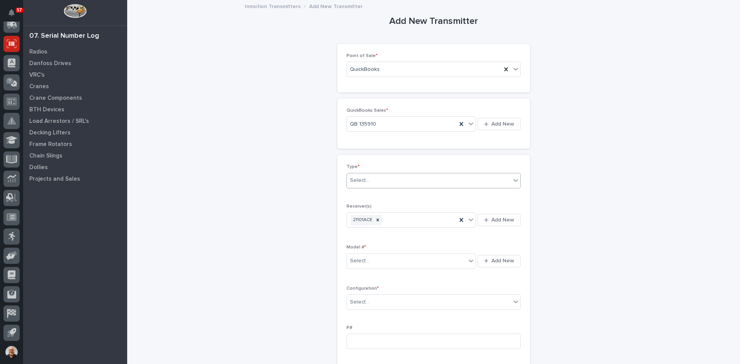
click at [378, 175] on div "Select..." at bounding box center [429, 180] width 164 height 13
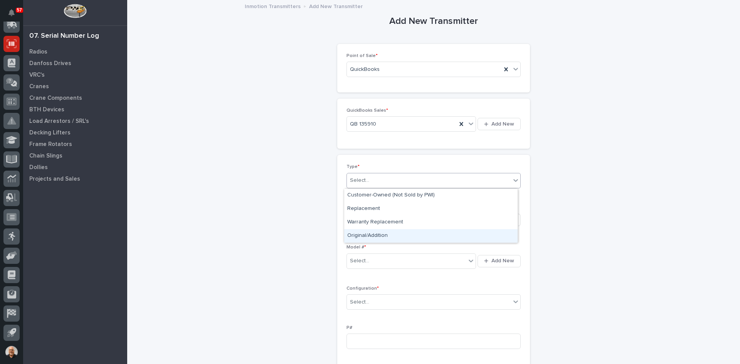
click at [361, 232] on div "Original/Addition" at bounding box center [430, 235] width 173 height 13
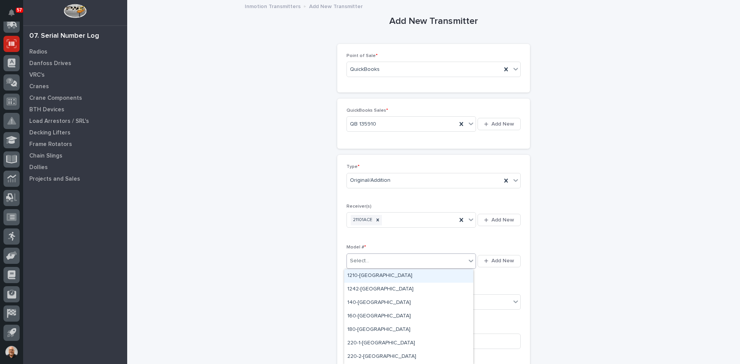
click at [373, 260] on div "Select..." at bounding box center [406, 261] width 119 height 13
type input "***"
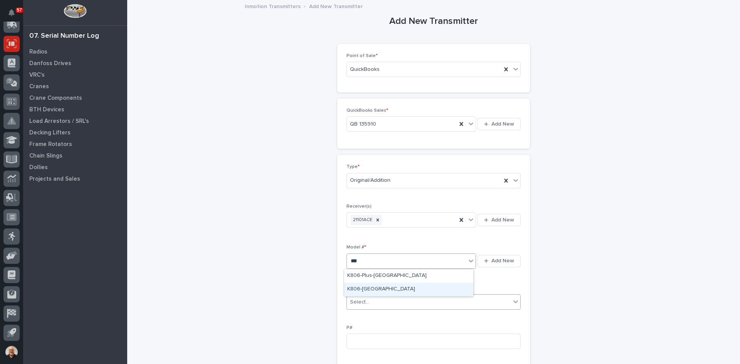
click at [367, 289] on div "K806-[GEOGRAPHIC_DATA]" at bounding box center [408, 289] width 129 height 13
click at [367, 299] on div "Select..." at bounding box center [429, 302] width 164 height 13
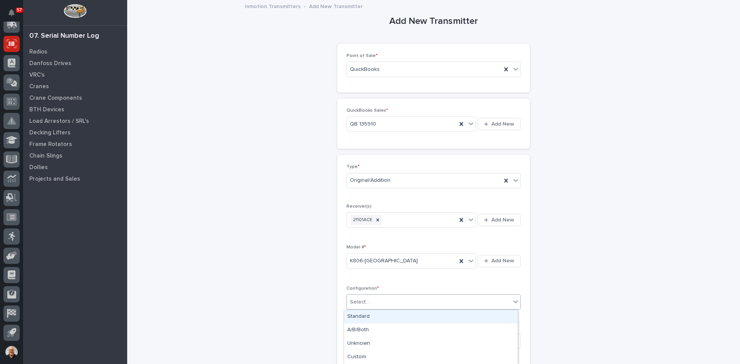
click at [356, 313] on div "Standard" at bounding box center [430, 316] width 173 height 13
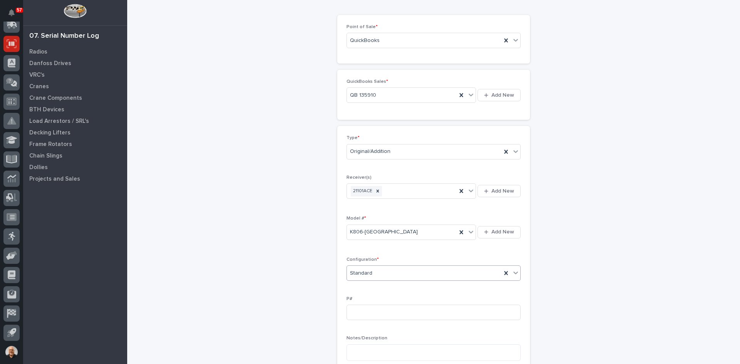
scroll to position [116, 0]
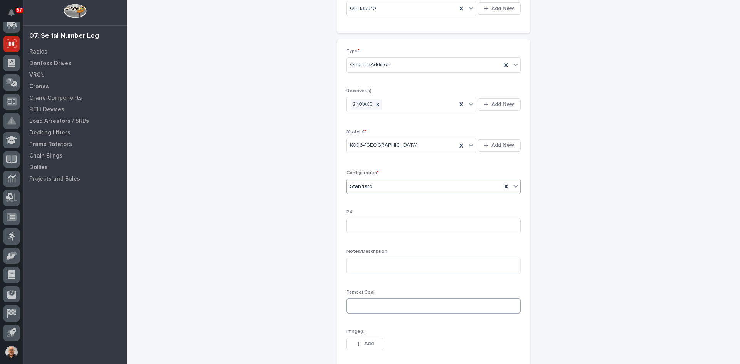
click at [358, 313] on input at bounding box center [433, 305] width 174 height 15
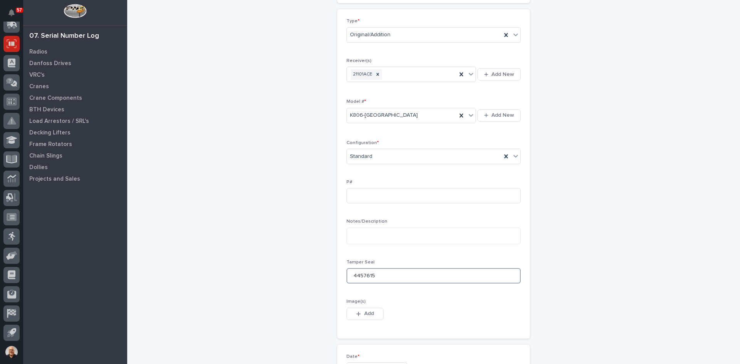
scroll to position [231, 0]
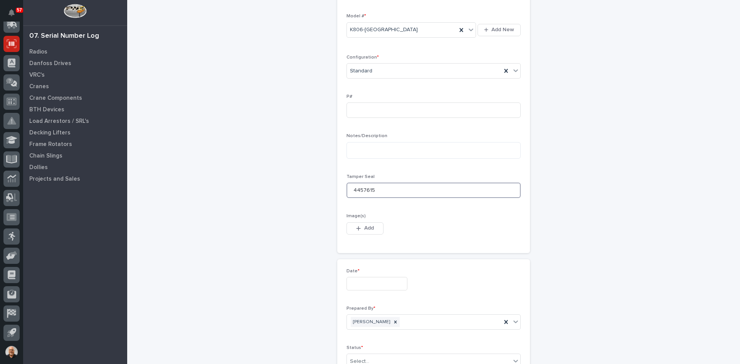
type input "4457615"
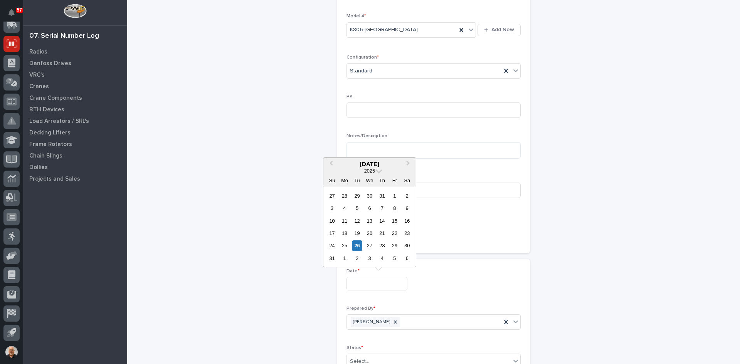
click at [362, 287] on input "text" at bounding box center [376, 283] width 61 height 13
click at [355, 245] on div "26" at bounding box center [357, 245] width 10 height 10
type input "**********"
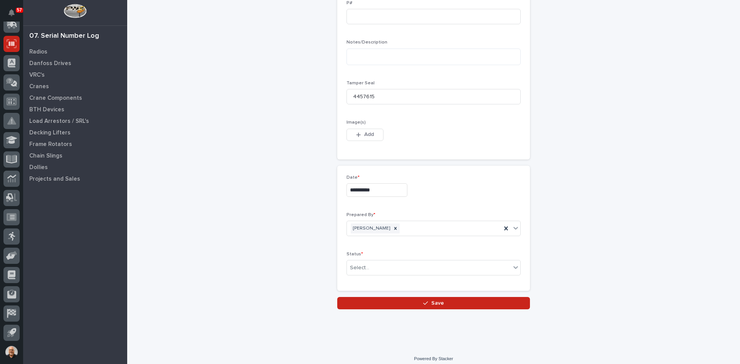
scroll to position [331, 0]
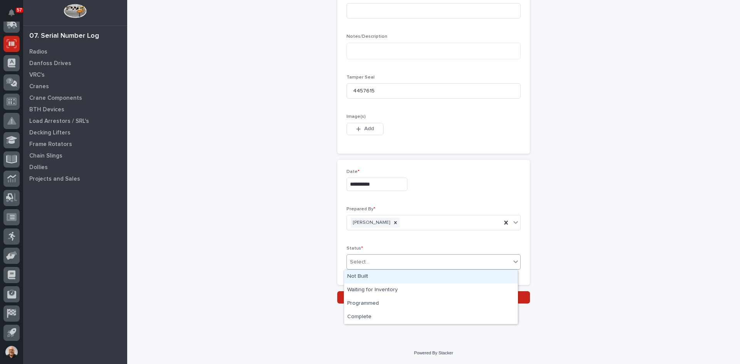
click at [373, 265] on div "Select..." at bounding box center [429, 262] width 164 height 13
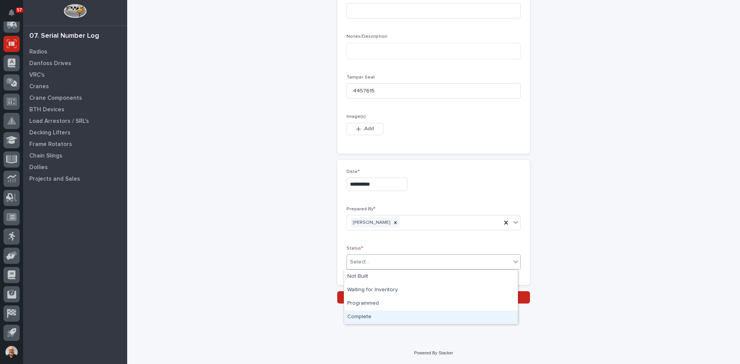
click at [363, 314] on div "Complete" at bounding box center [430, 317] width 173 height 13
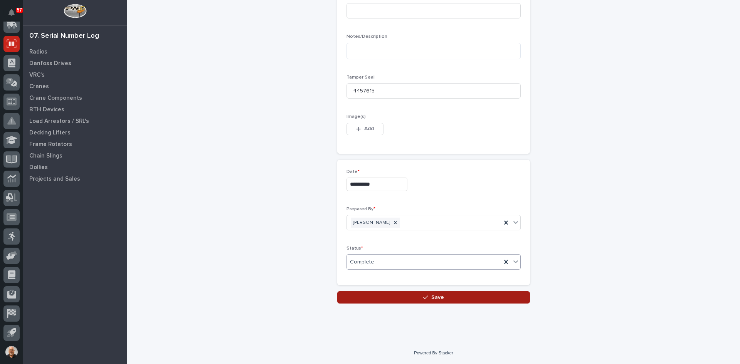
click at [434, 296] on span "Save" at bounding box center [437, 297] width 13 height 7
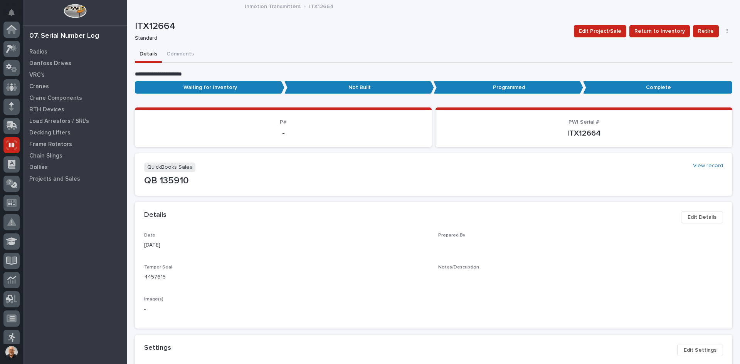
scroll to position [101, 0]
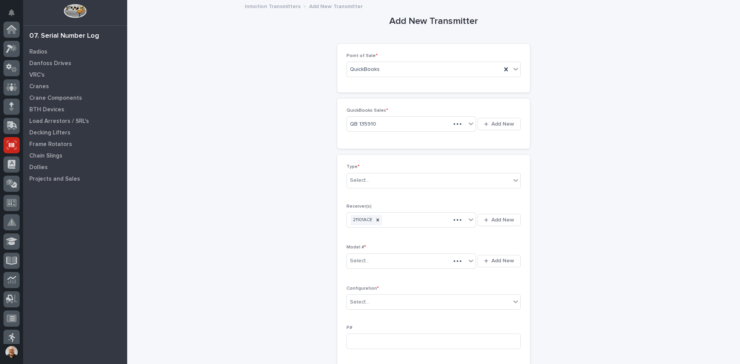
scroll to position [101, 0]
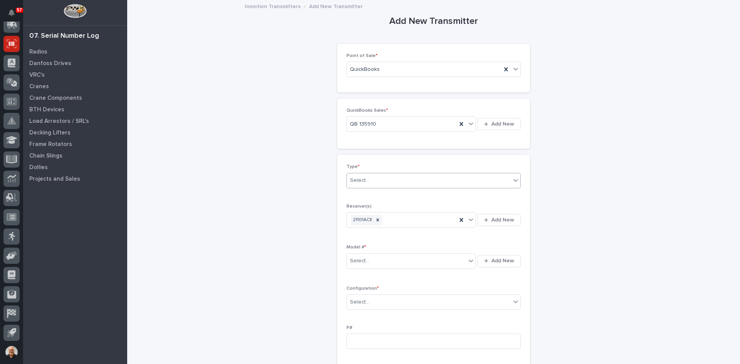
click at [373, 181] on div "Select..." at bounding box center [429, 180] width 164 height 13
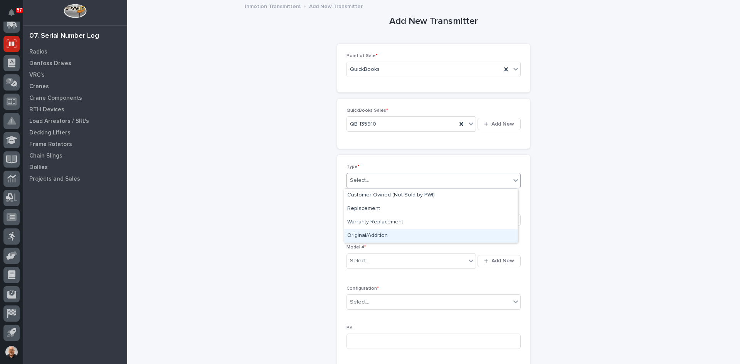
drag, startPoint x: 371, startPoint y: 193, endPoint x: 377, endPoint y: 239, distance: 46.2
click at [377, 239] on div "Original/Addition" at bounding box center [430, 235] width 173 height 13
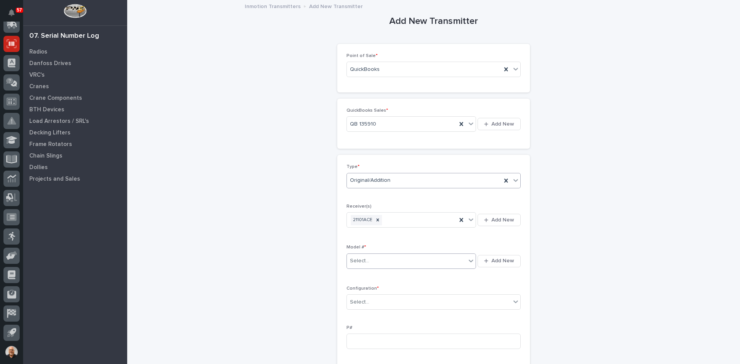
click at [376, 260] on div "Select..." at bounding box center [406, 261] width 119 height 13
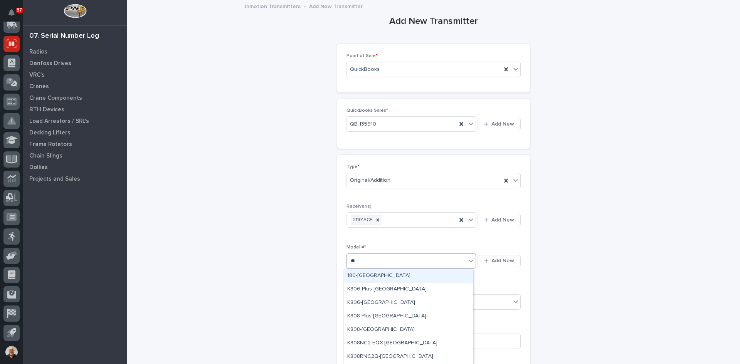
type input "***"
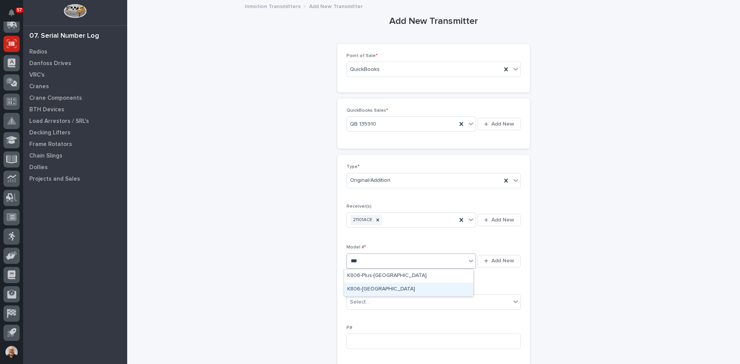
click at [361, 289] on div "K806-[GEOGRAPHIC_DATA]" at bounding box center [408, 289] width 129 height 13
click at [373, 301] on div "Select..." at bounding box center [429, 302] width 164 height 13
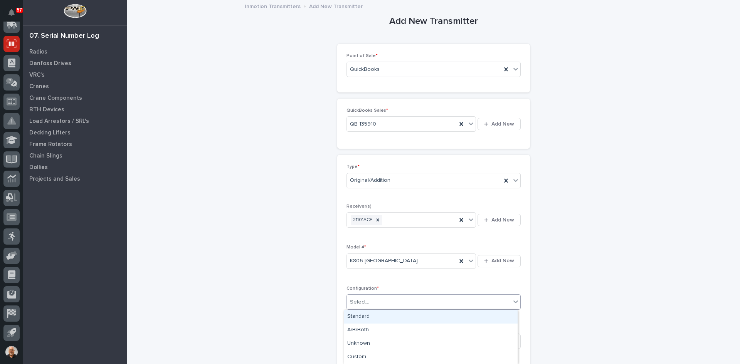
click at [361, 317] on div "Standard" at bounding box center [430, 316] width 173 height 13
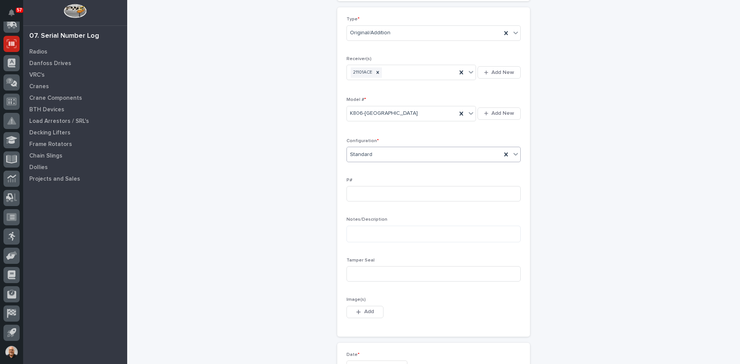
scroll to position [154, 0]
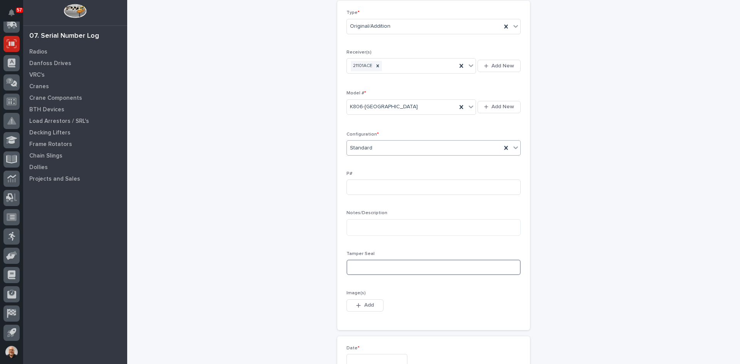
click at [363, 271] on input at bounding box center [433, 267] width 174 height 15
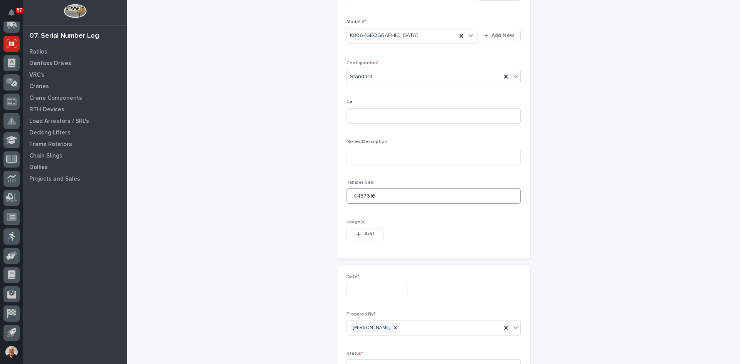
scroll to position [231, 0]
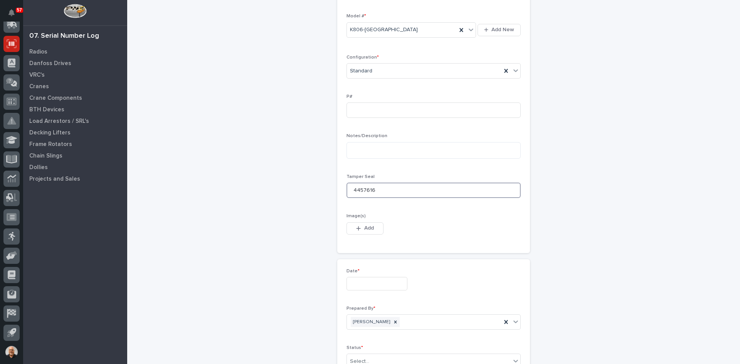
type input "4457616"
click at [369, 288] on input "text" at bounding box center [376, 283] width 61 height 13
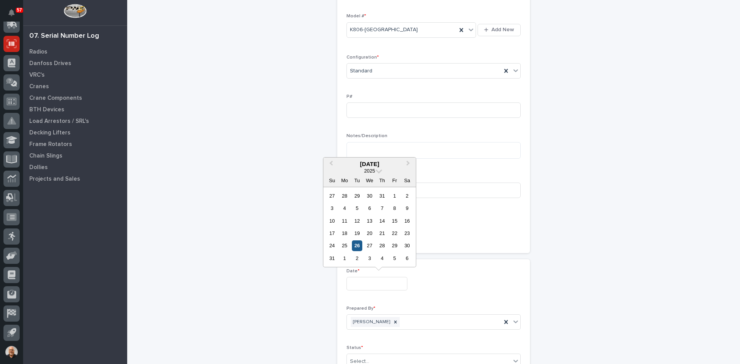
click at [357, 247] on div "26" at bounding box center [357, 245] width 10 height 10
type input "**********"
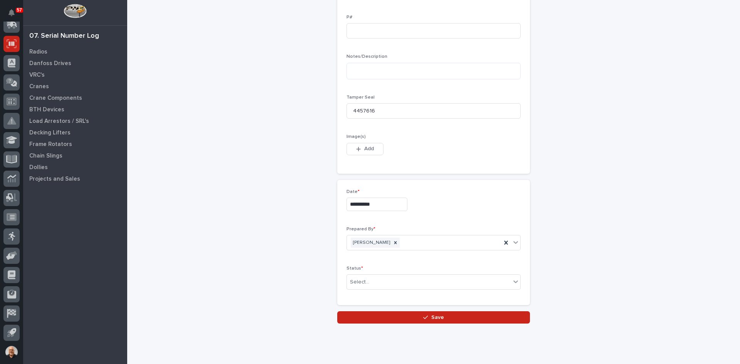
scroll to position [331, 0]
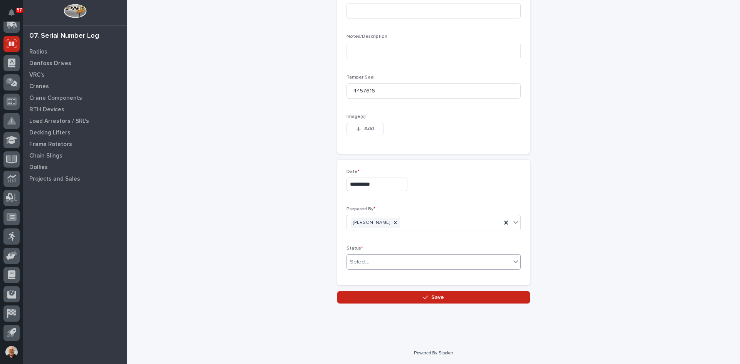
click at [385, 262] on div "Select..." at bounding box center [429, 262] width 164 height 13
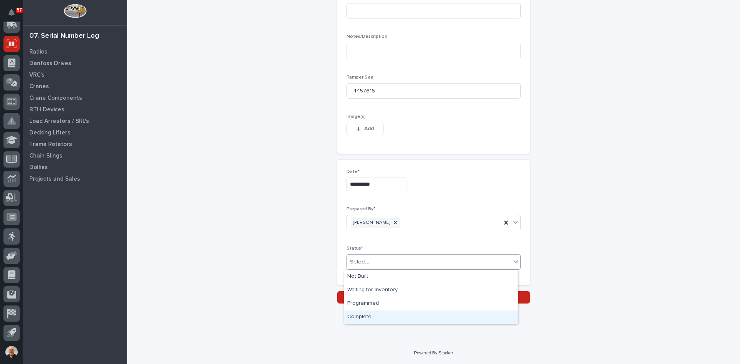
click at [367, 318] on div "Complete" at bounding box center [430, 317] width 173 height 13
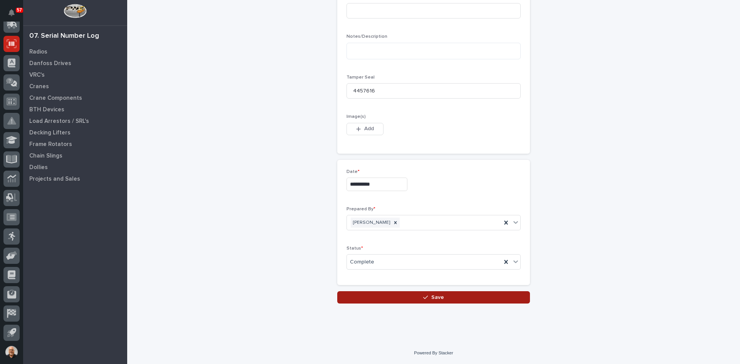
click at [437, 299] on span "Save" at bounding box center [437, 297] width 13 height 7
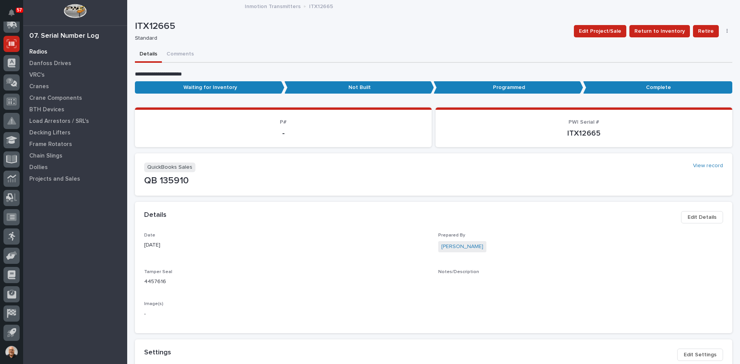
click at [41, 52] on p "Radios" at bounding box center [38, 52] width 18 height 7
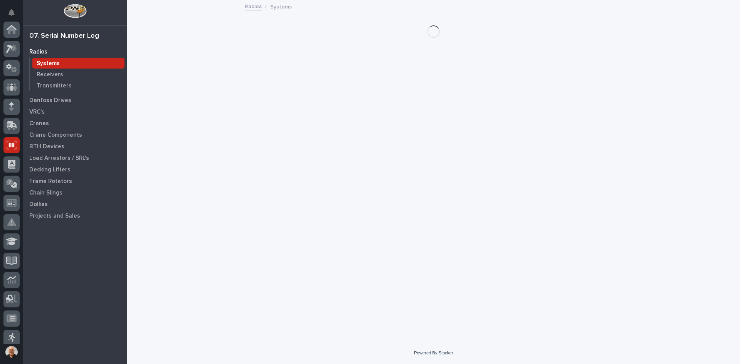
scroll to position [101, 0]
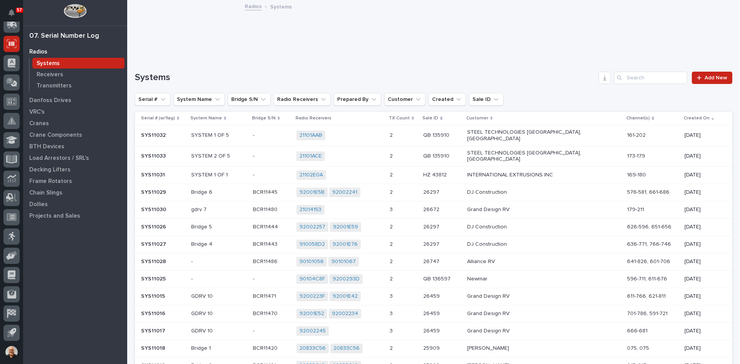
click at [376, 138] on div "21101AAB + 0" at bounding box center [339, 136] width 87 height 10
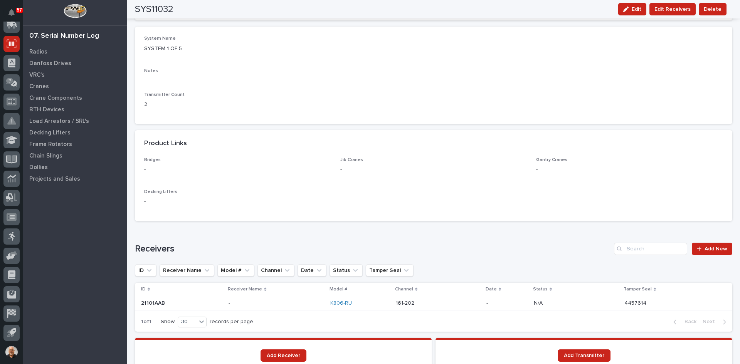
scroll to position [385, 0]
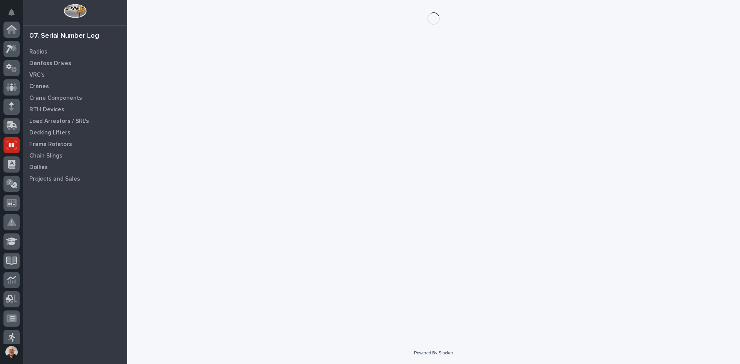
scroll to position [101, 0]
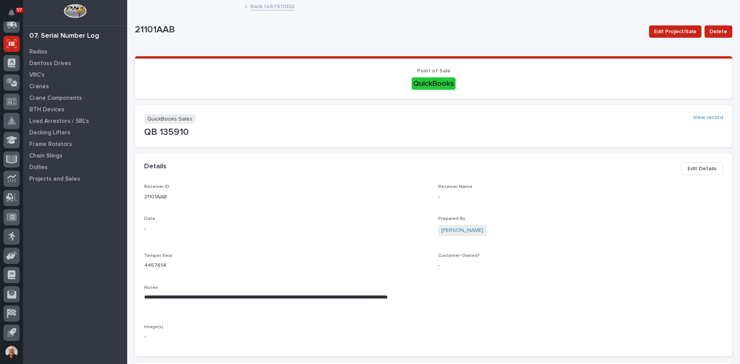
drag, startPoint x: 262, startPoint y: 306, endPoint x: 363, endPoint y: 271, distance: 107.0
click at [324, 302] on p "**********" at bounding box center [285, 301] width 282 height 15
click at [694, 168] on span "Edit Details" at bounding box center [701, 168] width 29 height 9
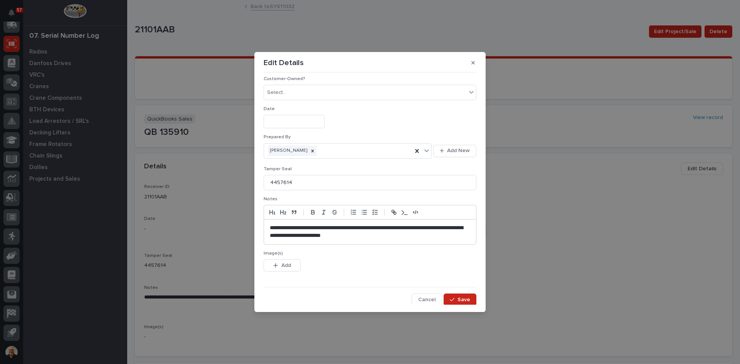
scroll to position [84, 0]
drag, startPoint x: 466, startPoint y: 235, endPoint x: 264, endPoint y: 227, distance: 202.9
click at [264, 227] on div "**********" at bounding box center [370, 230] width 213 height 25
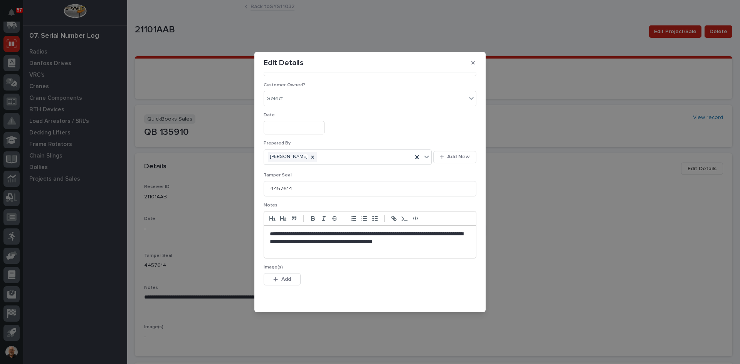
scroll to position [92, 0]
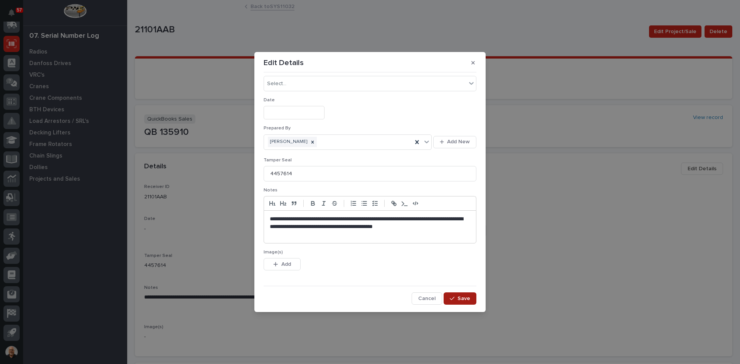
click at [462, 298] on span "Save" at bounding box center [463, 298] width 13 height 7
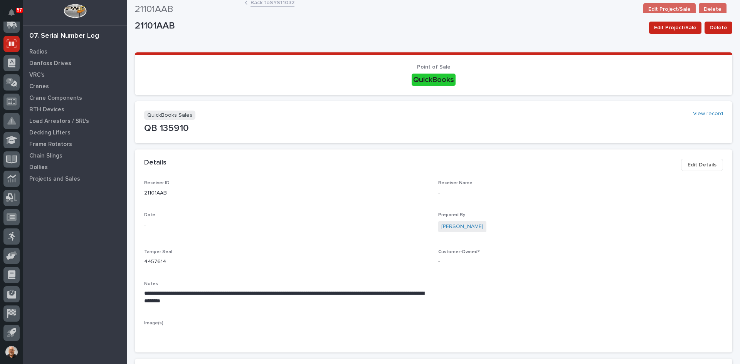
scroll to position [0, 0]
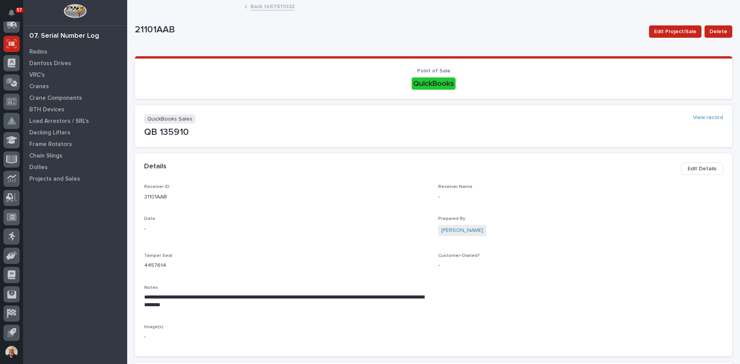
click at [260, 5] on link "Back to SYS11032" at bounding box center [272, 6] width 44 height 9
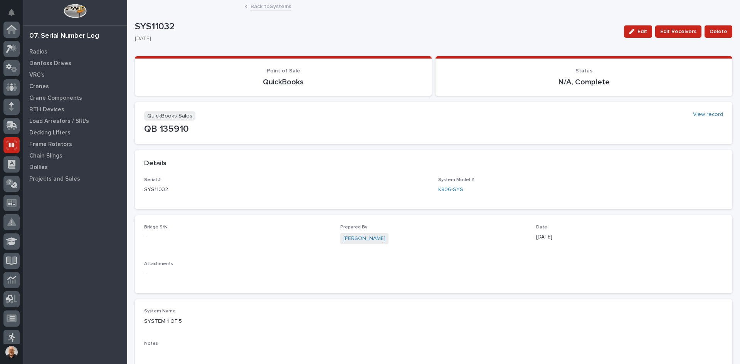
scroll to position [101, 0]
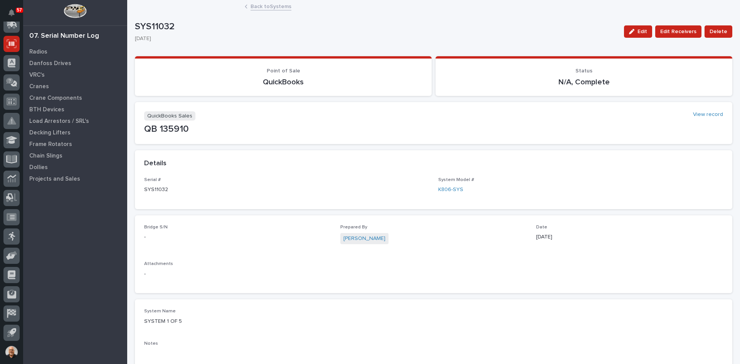
click at [260, 5] on link "Back to Systems" at bounding box center [270, 6] width 41 height 9
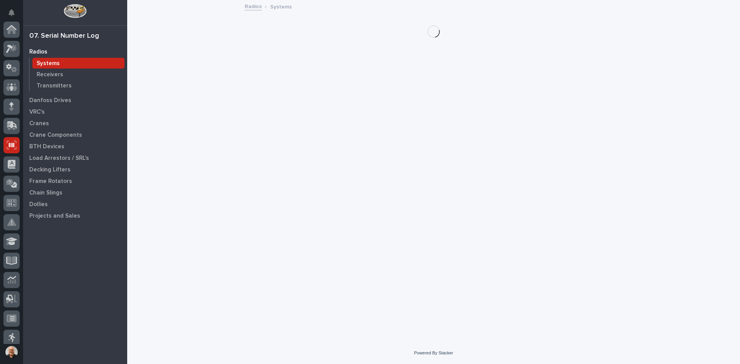
scroll to position [101, 0]
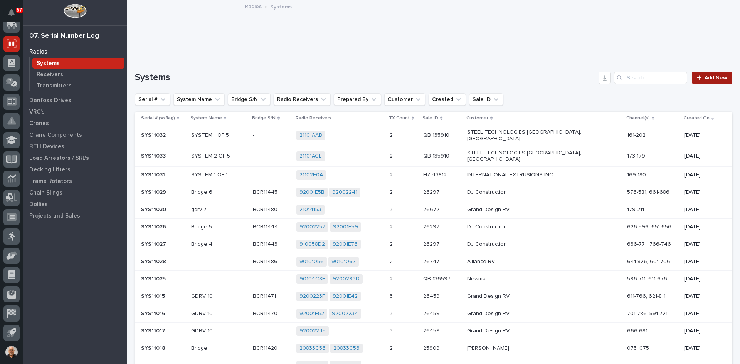
click at [704, 78] on span "Add New" at bounding box center [715, 77] width 23 height 5
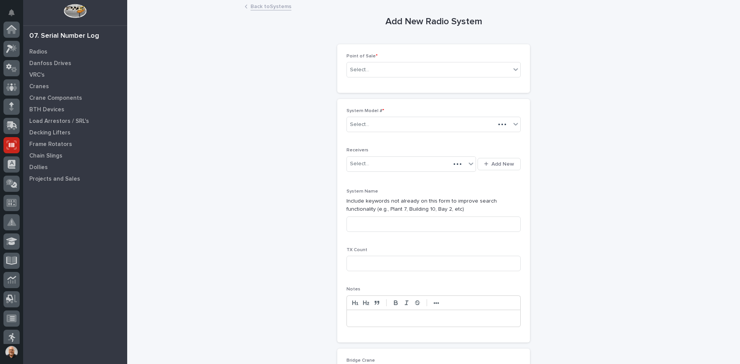
scroll to position [101, 0]
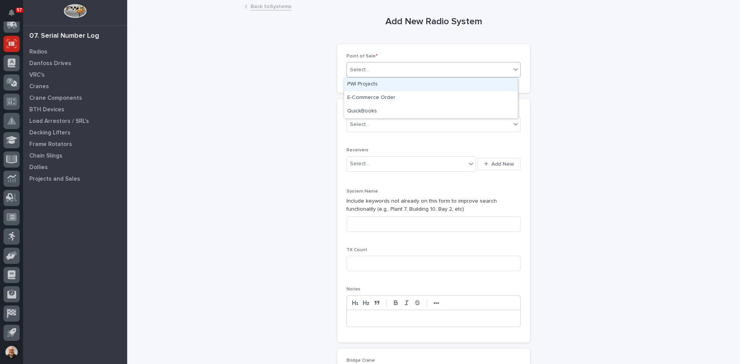
click at [379, 70] on div "Select..." at bounding box center [429, 70] width 164 height 13
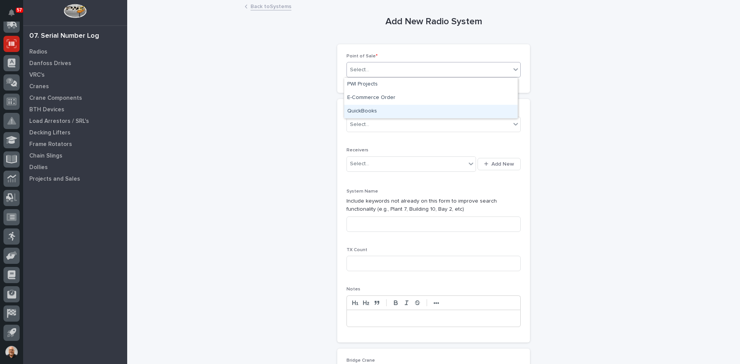
click at [368, 109] on div "QuickBooks" at bounding box center [430, 111] width 173 height 13
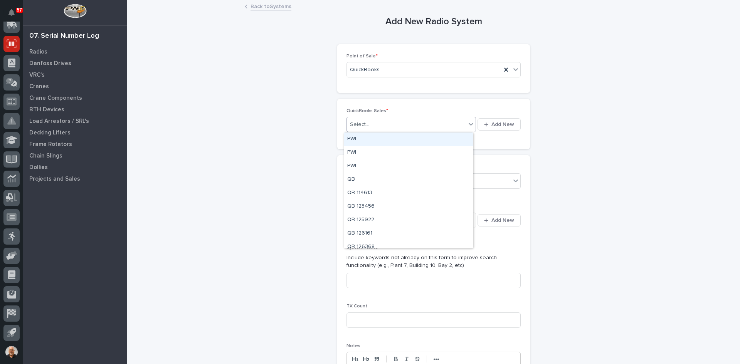
click at [370, 122] on div "Select..." at bounding box center [406, 124] width 119 height 13
type input "******"
click at [378, 178] on div "Select..." at bounding box center [429, 181] width 164 height 13
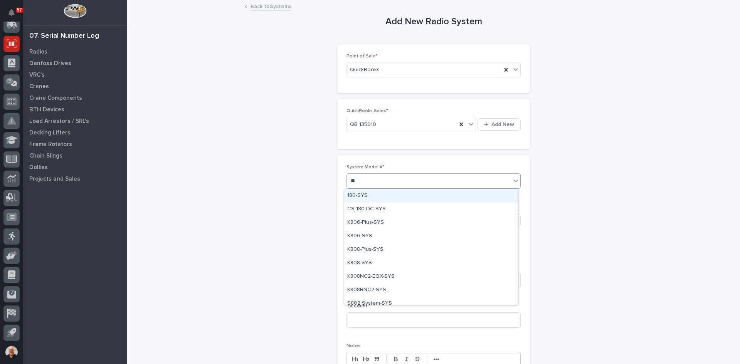
type input "***"
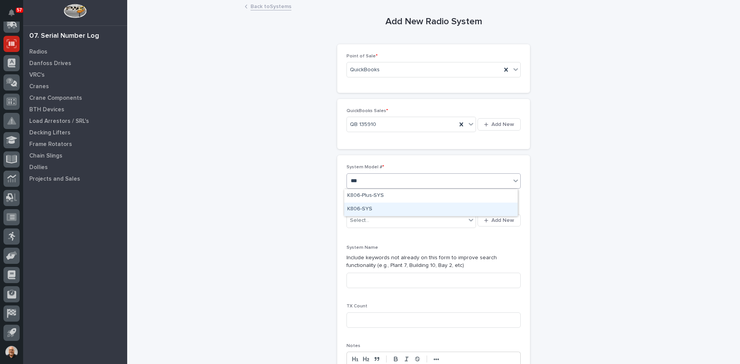
click at [360, 207] on div "K806-SYS" at bounding box center [430, 209] width 173 height 13
click at [500, 217] on span "Add New" at bounding box center [502, 220] width 23 height 7
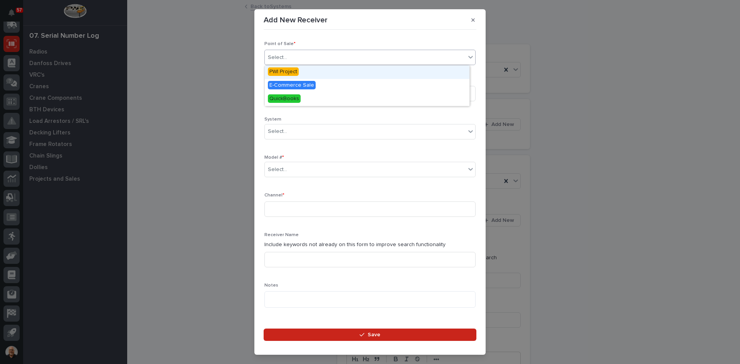
click at [305, 59] on div "Select..." at bounding box center [365, 57] width 201 height 13
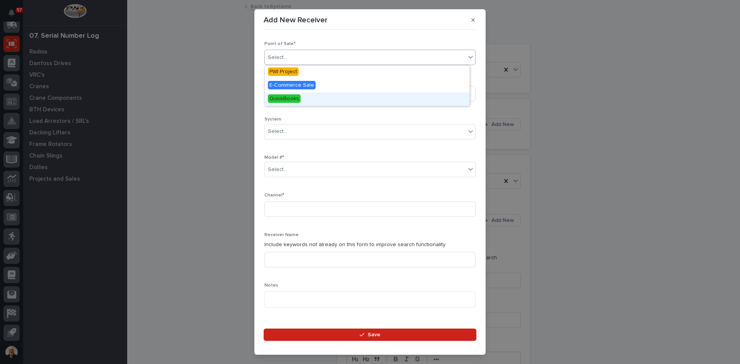
click at [292, 97] on span "QuickBooks" at bounding box center [284, 98] width 33 height 8
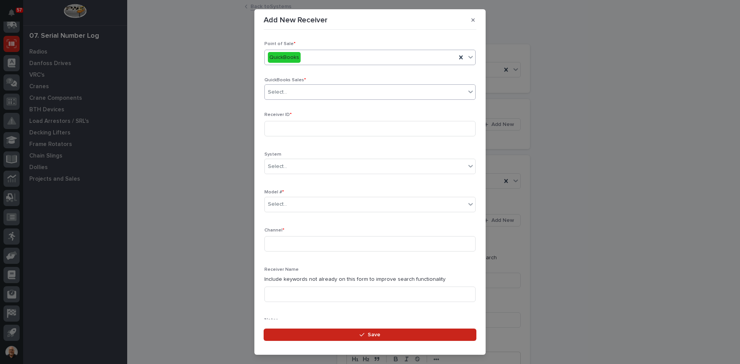
click at [297, 93] on div "Select..." at bounding box center [365, 92] width 201 height 13
type input "******"
click at [289, 106] on div "QB 135910" at bounding box center [367, 106] width 205 height 13
click at [277, 128] on input at bounding box center [369, 128] width 211 height 15
type input "21101AAA"
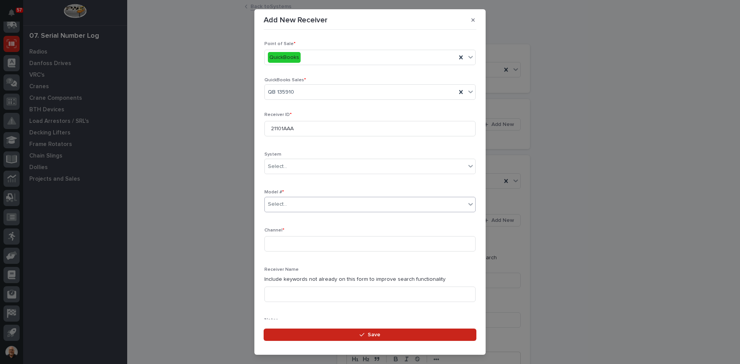
click at [292, 206] on div "Select..." at bounding box center [365, 204] width 201 height 13
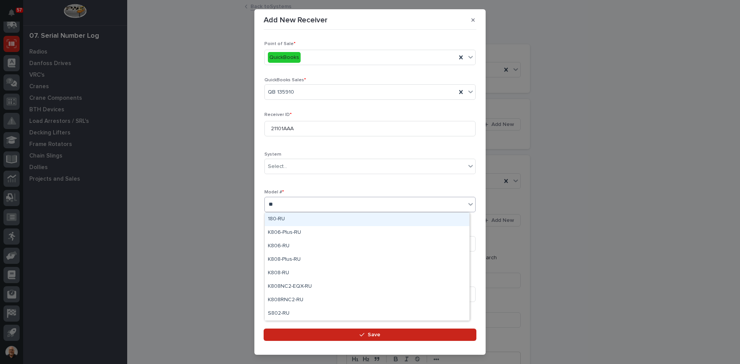
type input "***"
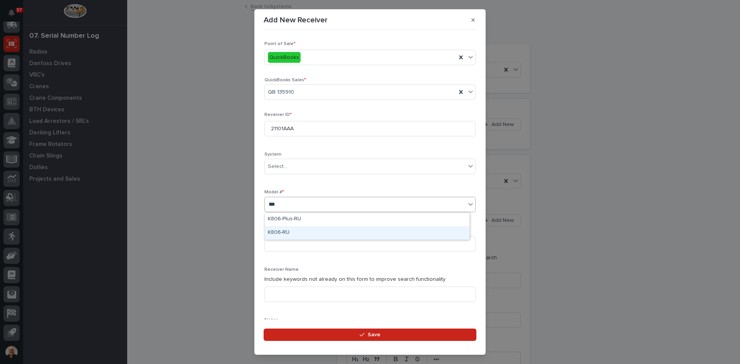
click at [284, 231] on div "K806-RU" at bounding box center [367, 232] width 205 height 13
click at [274, 242] on input at bounding box center [369, 243] width 211 height 15
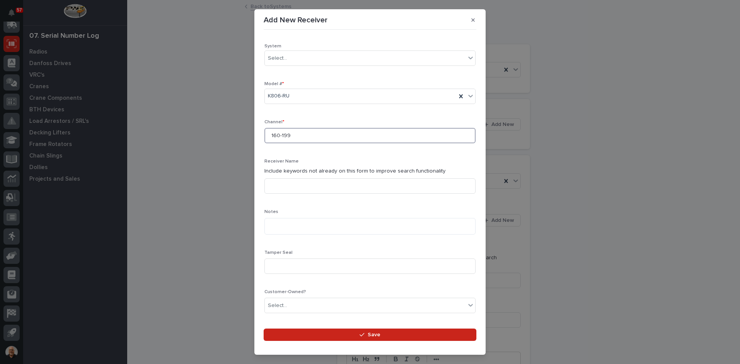
scroll to position [116, 0]
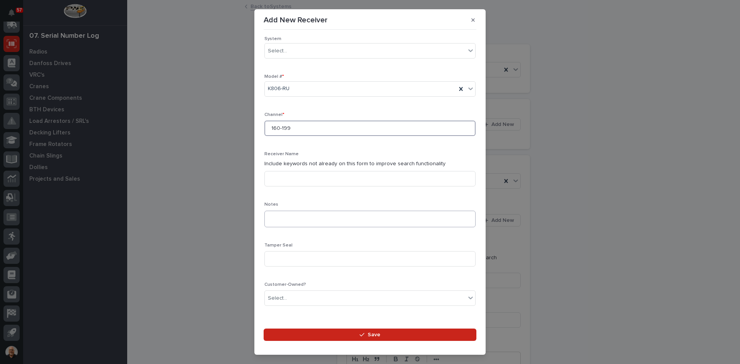
type input "160-199"
click at [272, 218] on textarea at bounding box center [369, 219] width 211 height 17
paste textarea "**********"
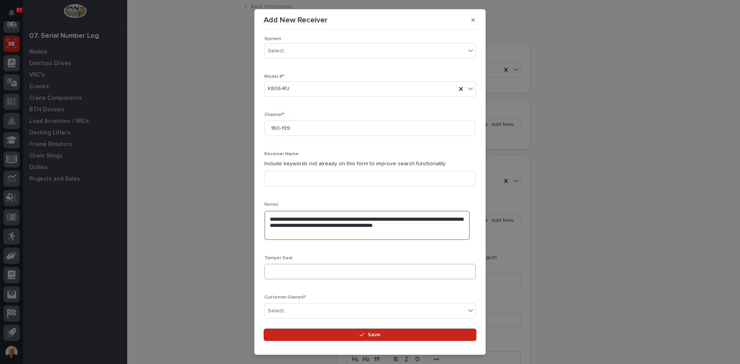
type textarea "**********"
click at [273, 270] on input at bounding box center [369, 271] width 211 height 15
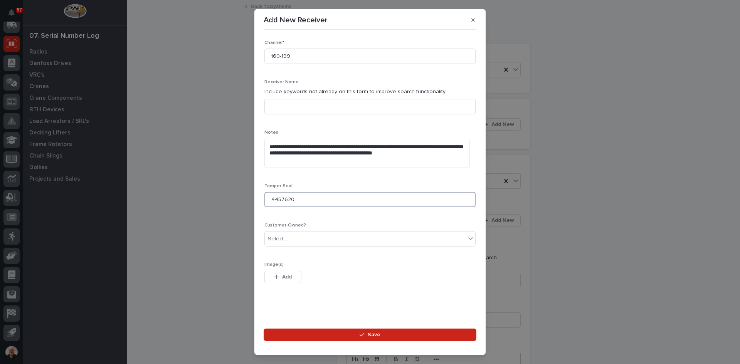
scroll to position [188, 0]
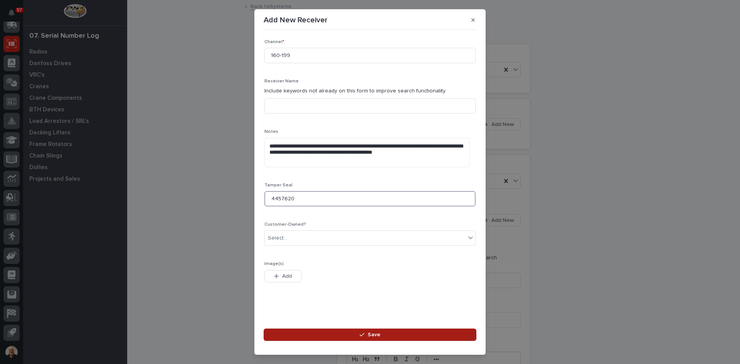
type input "4457620"
click at [371, 337] on span "Save" at bounding box center [374, 334] width 13 height 7
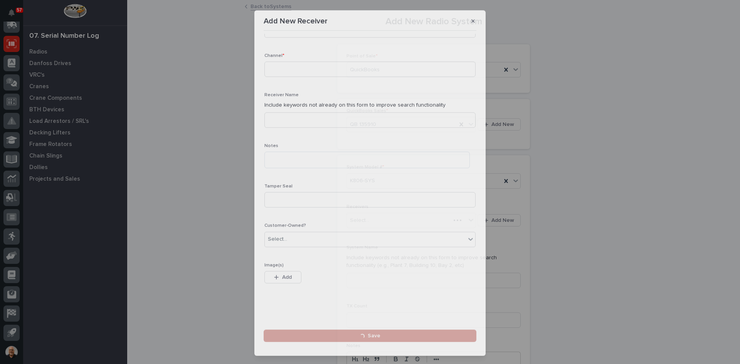
scroll to position [146, 0]
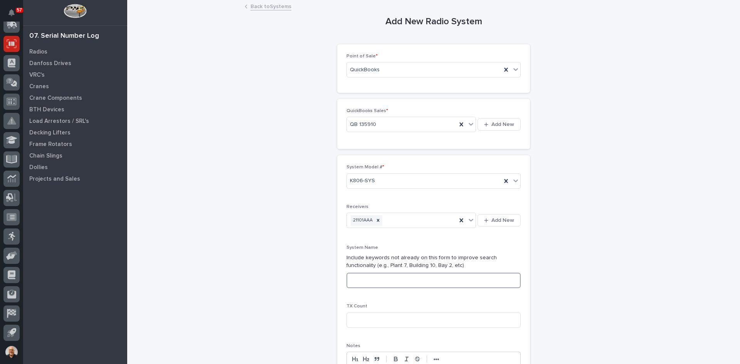
click at [358, 277] on input at bounding box center [433, 280] width 174 height 15
type input "SYSTEM 3 OF 5"
click at [355, 319] on input at bounding box center [433, 320] width 174 height 15
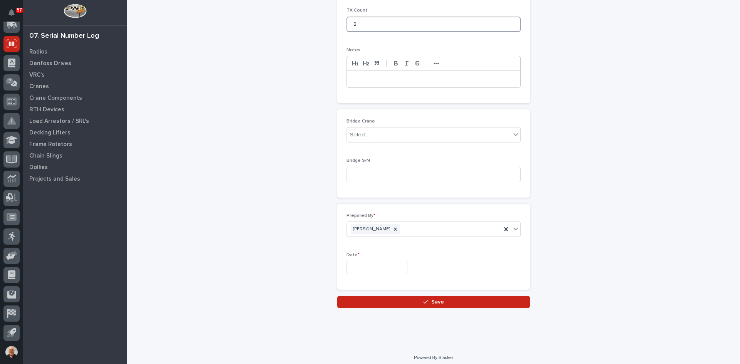
scroll to position [301, 0]
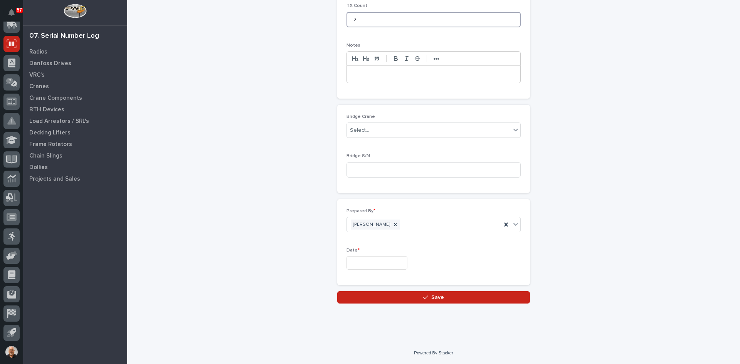
type input "2"
click at [367, 262] on input "text" at bounding box center [376, 262] width 61 height 13
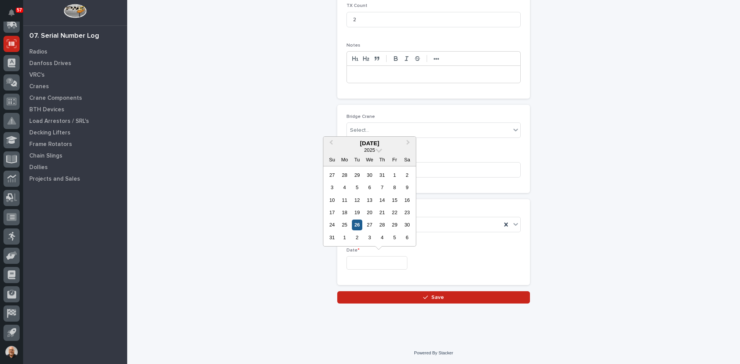
click at [360, 224] on div "26" at bounding box center [357, 225] width 10 height 10
type input "**********"
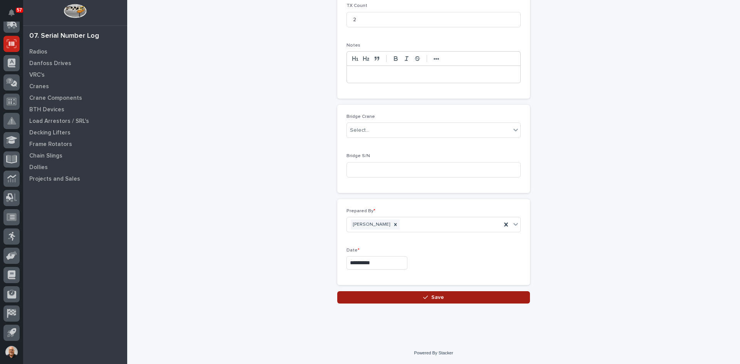
click at [431, 295] on span "Save" at bounding box center [437, 297] width 13 height 7
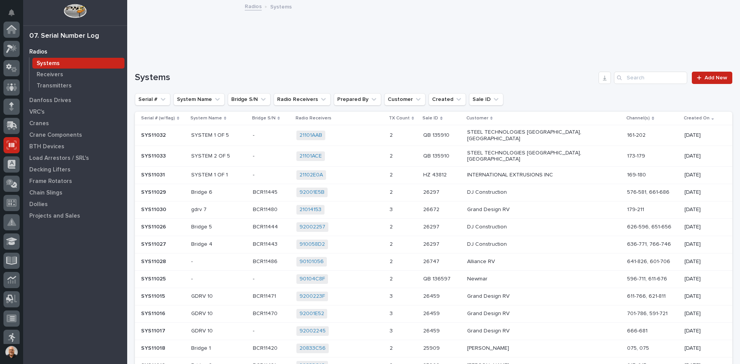
scroll to position [101, 0]
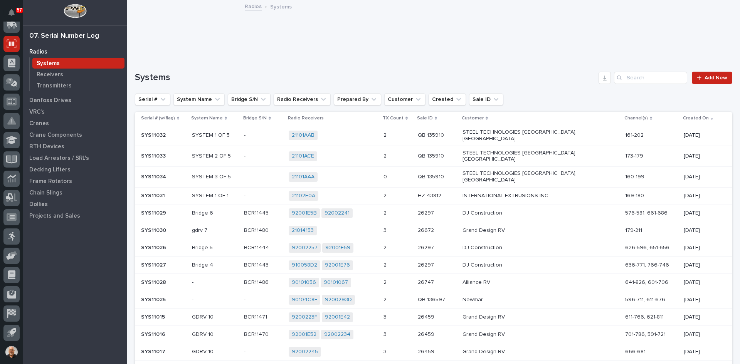
click at [436, 172] on p "QB 135910" at bounding box center [432, 176] width 28 height 8
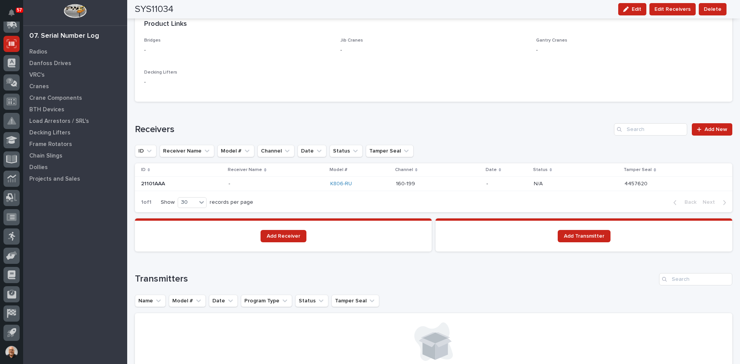
scroll to position [424, 0]
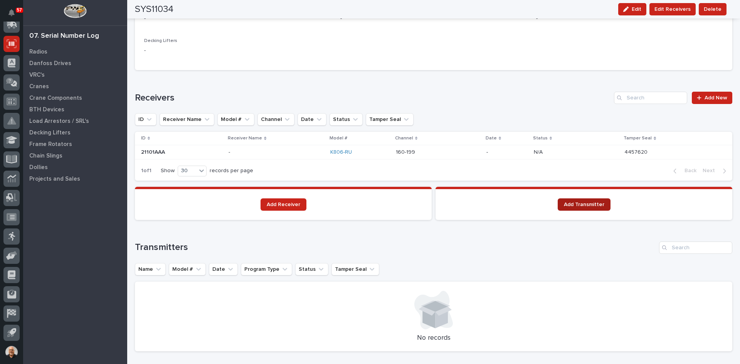
click at [583, 202] on span "Add Transmitter" at bounding box center [584, 204] width 40 height 5
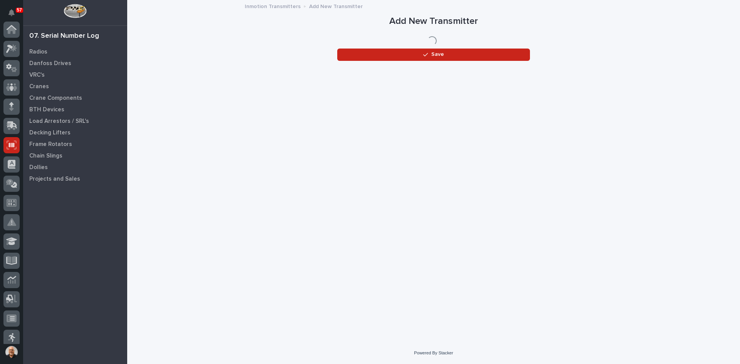
scroll to position [101, 0]
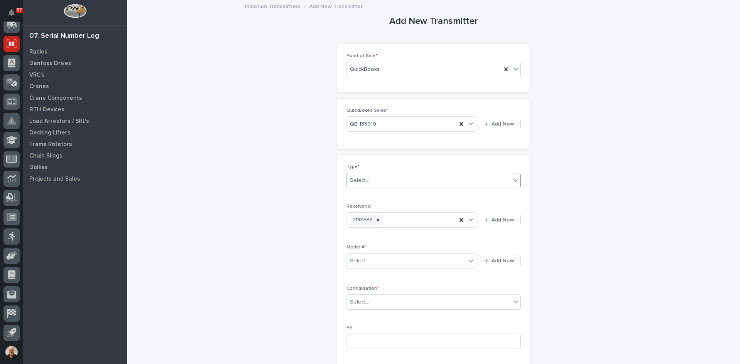
click at [381, 184] on div "Select..." at bounding box center [429, 180] width 164 height 13
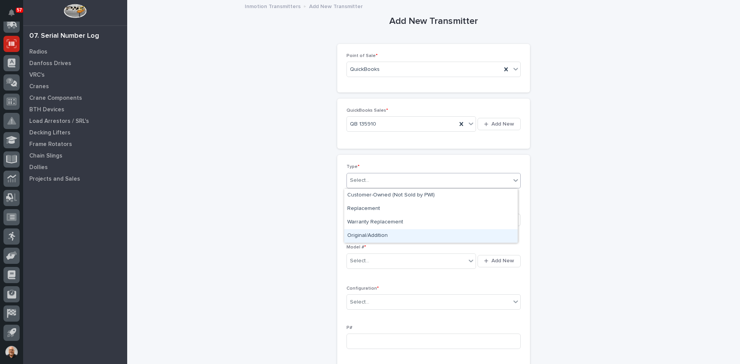
click at [375, 235] on div "Original/Addition" at bounding box center [430, 235] width 173 height 13
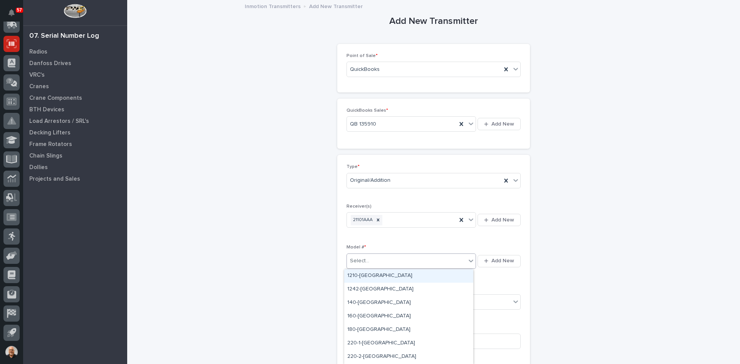
click at [371, 260] on div "Select..." at bounding box center [406, 261] width 119 height 13
type input "***"
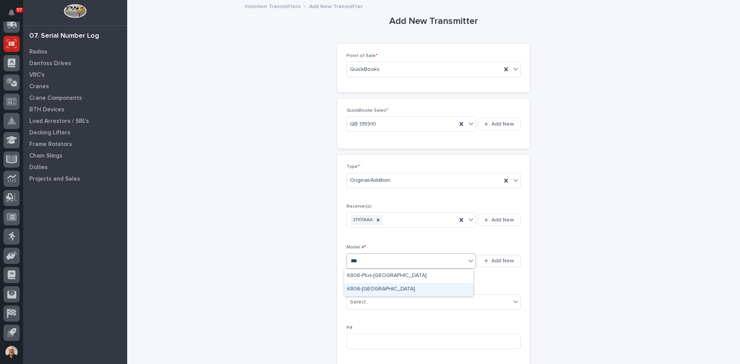
click at [373, 290] on div "K806-[GEOGRAPHIC_DATA]" at bounding box center [408, 289] width 129 height 13
click at [365, 302] on div "Select..." at bounding box center [359, 302] width 19 height 8
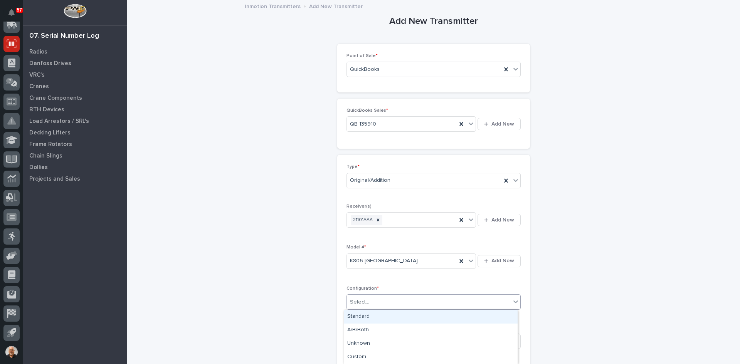
click at [360, 314] on div "Standard" at bounding box center [430, 316] width 173 height 13
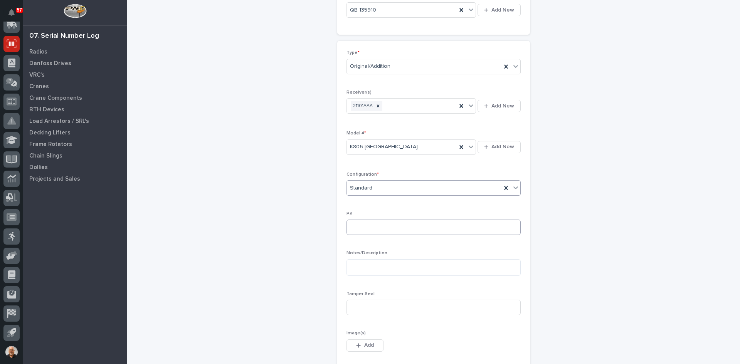
scroll to position [154, 0]
click at [351, 263] on input at bounding box center [433, 267] width 174 height 15
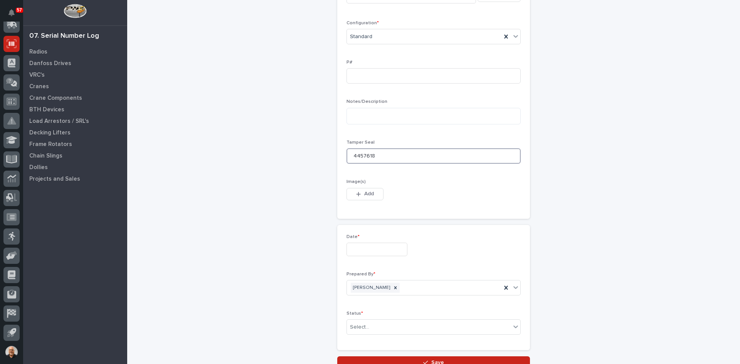
scroll to position [270, 0]
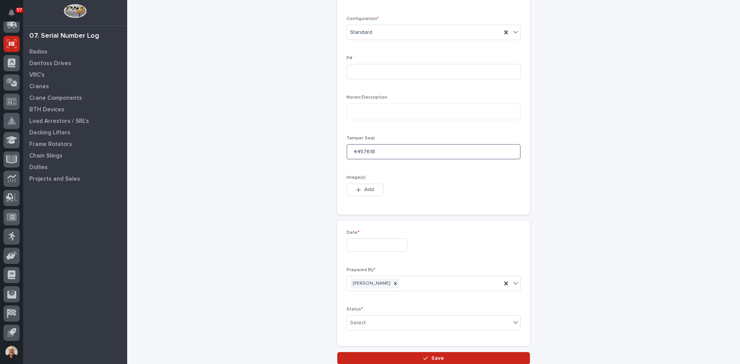
type input "4457618"
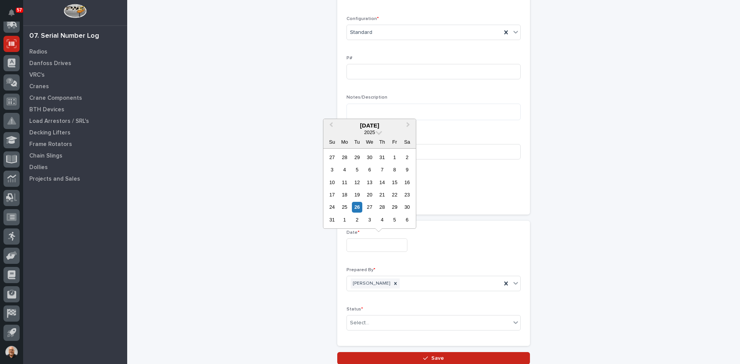
click at [360, 249] on input "text" at bounding box center [376, 245] width 61 height 13
click at [355, 204] on div "26" at bounding box center [357, 207] width 10 height 10
type input "**********"
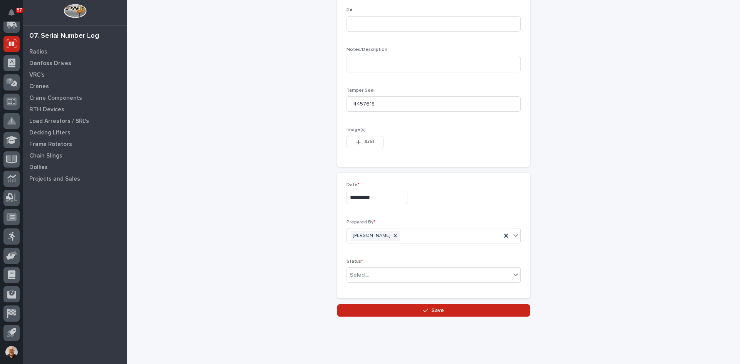
scroll to position [331, 0]
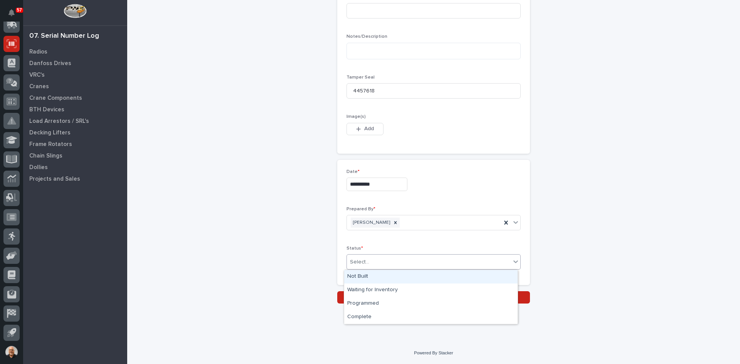
click at [370, 259] on div "Select..." at bounding box center [429, 262] width 164 height 13
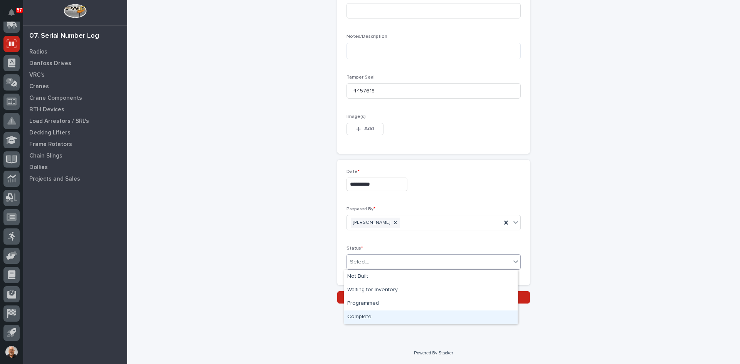
click at [368, 319] on div "Complete" at bounding box center [430, 317] width 173 height 13
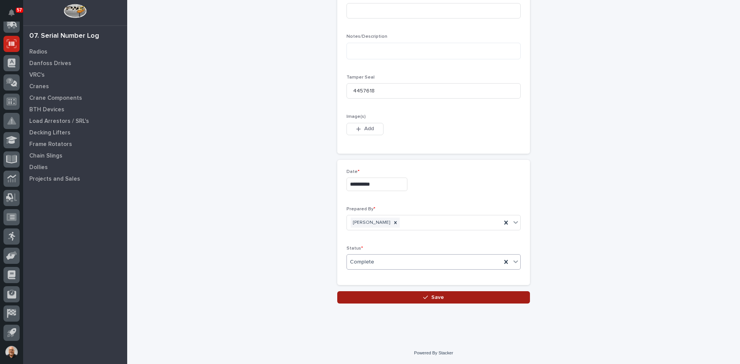
click at [436, 298] on span "Save" at bounding box center [437, 297] width 13 height 7
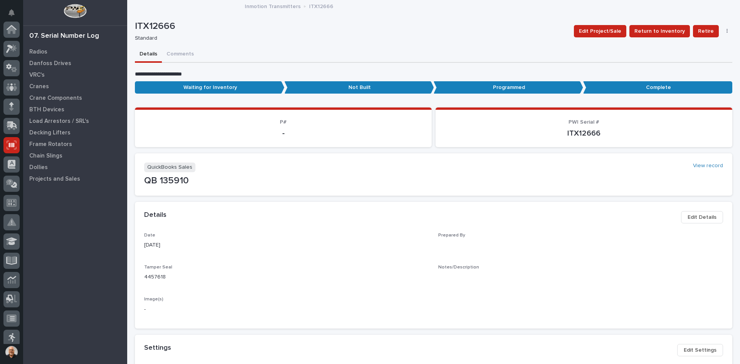
scroll to position [101, 0]
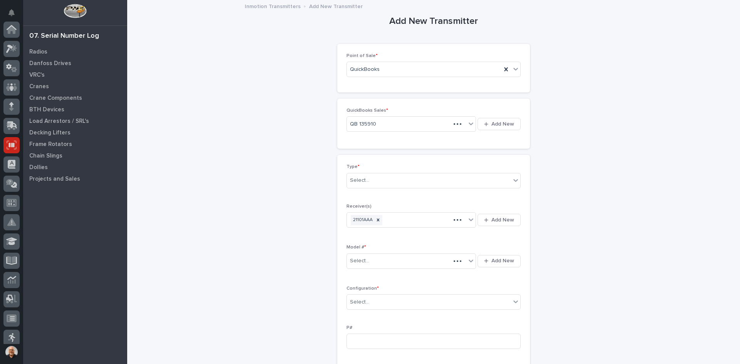
scroll to position [101, 0]
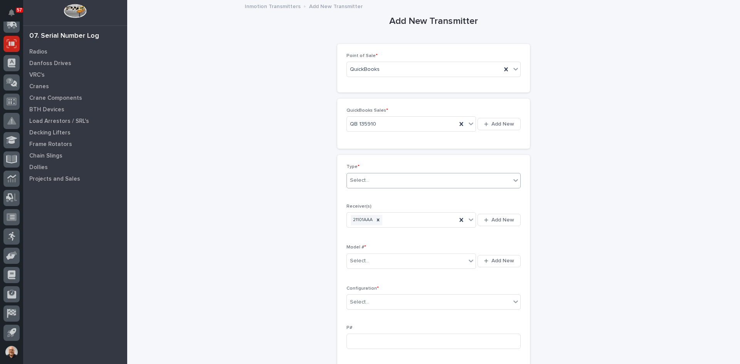
click at [374, 180] on div "Select..." at bounding box center [429, 180] width 164 height 13
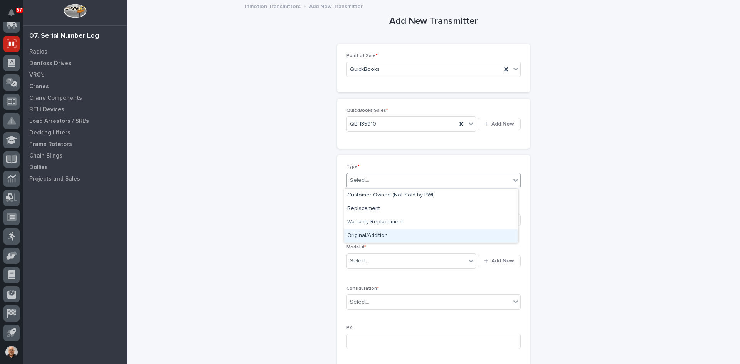
click at [366, 232] on div "Original/Addition" at bounding box center [430, 235] width 173 height 13
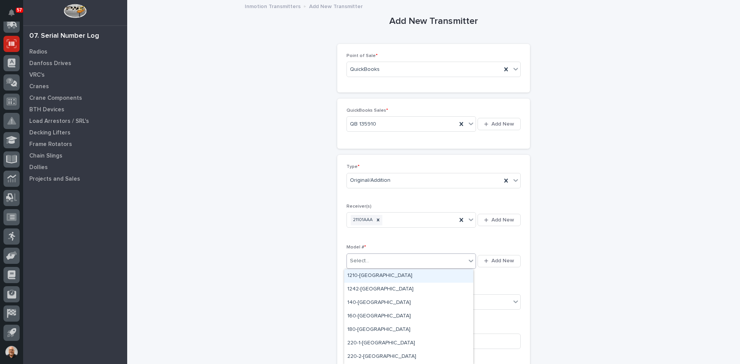
click at [361, 259] on div "Select..." at bounding box center [359, 261] width 19 height 8
type input "***"
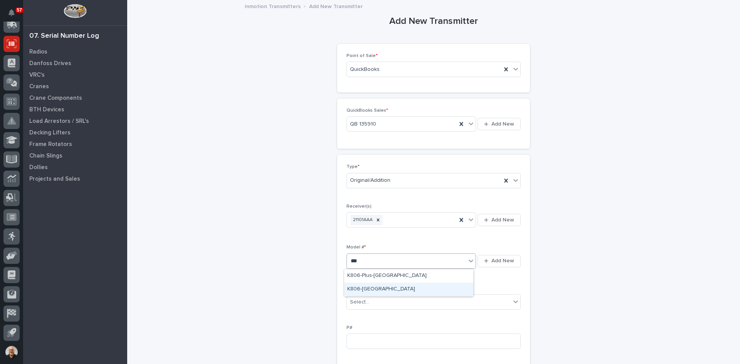
click at [360, 287] on div "K806-[GEOGRAPHIC_DATA]" at bounding box center [408, 289] width 129 height 13
click at [370, 299] on input "text" at bounding box center [370, 302] width 1 height 7
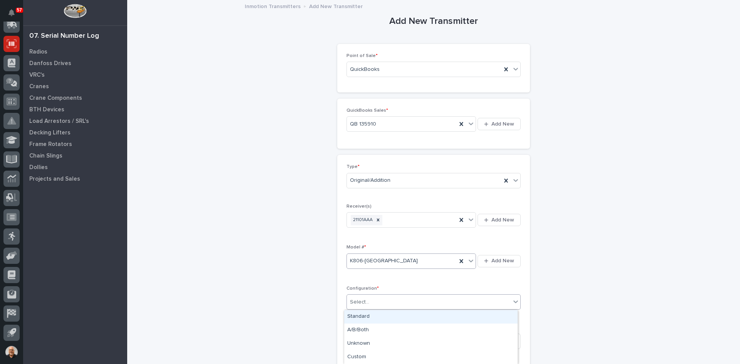
click at [362, 318] on div "Standard" at bounding box center [430, 316] width 173 height 13
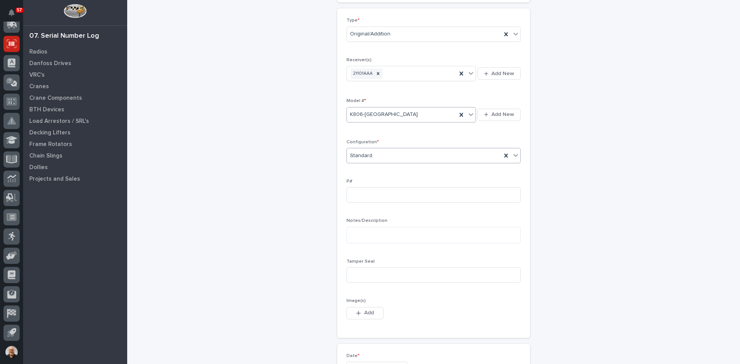
scroll to position [154, 0]
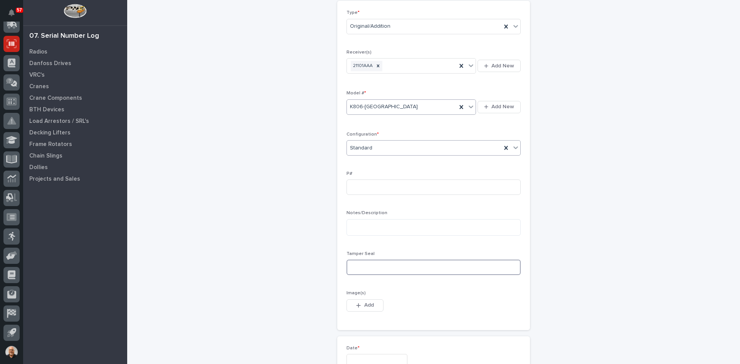
click at [350, 264] on input at bounding box center [433, 267] width 174 height 15
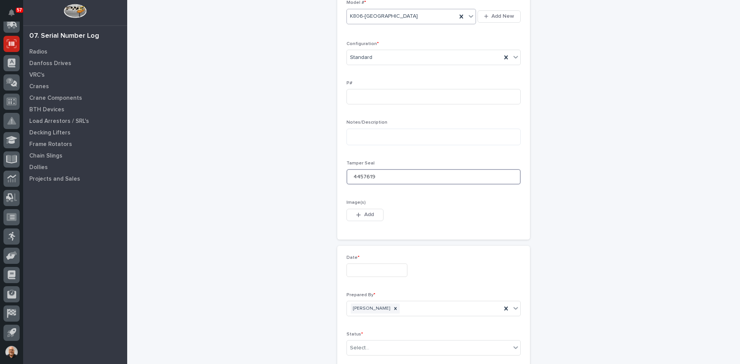
scroll to position [270, 0]
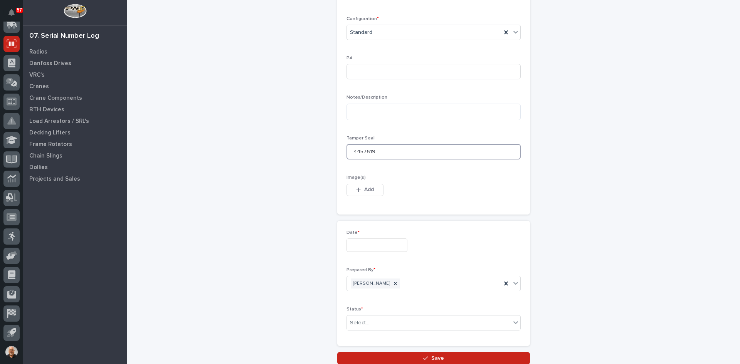
type input "4457619"
click at [352, 242] on input "text" at bounding box center [376, 245] width 61 height 13
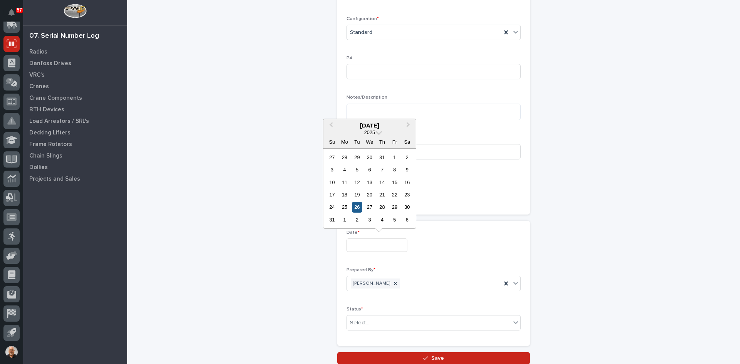
click at [355, 205] on div "26" at bounding box center [357, 207] width 10 height 10
type input "**********"
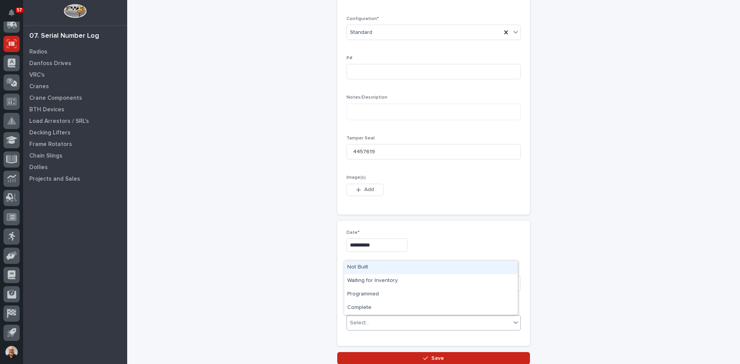
click at [365, 325] on div "Select..." at bounding box center [359, 323] width 19 height 8
click at [361, 307] on div "Complete" at bounding box center [430, 307] width 173 height 13
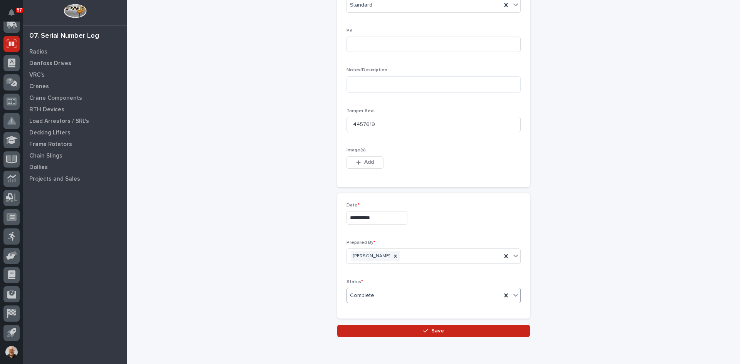
scroll to position [331, 0]
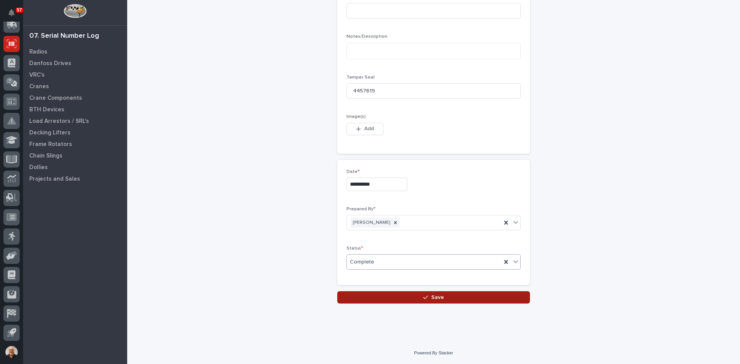
click at [434, 297] on span "Save" at bounding box center [437, 297] width 13 height 7
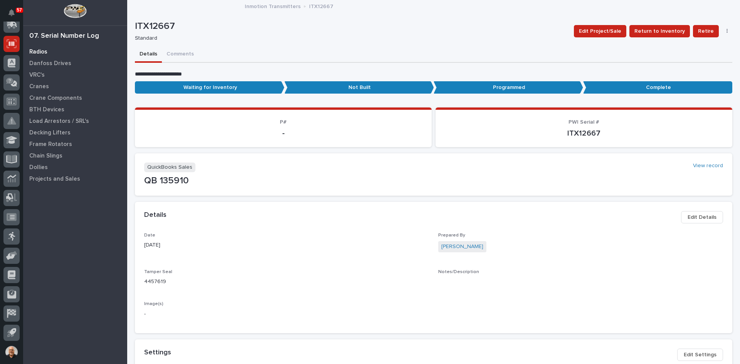
click at [38, 49] on p "Radios" at bounding box center [38, 52] width 18 height 7
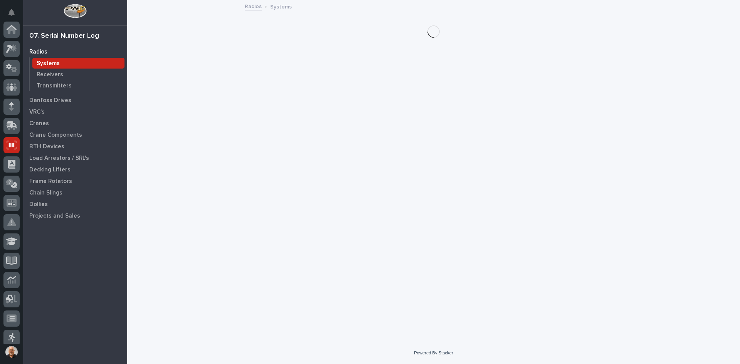
scroll to position [101, 0]
